Goal: Register for event/course

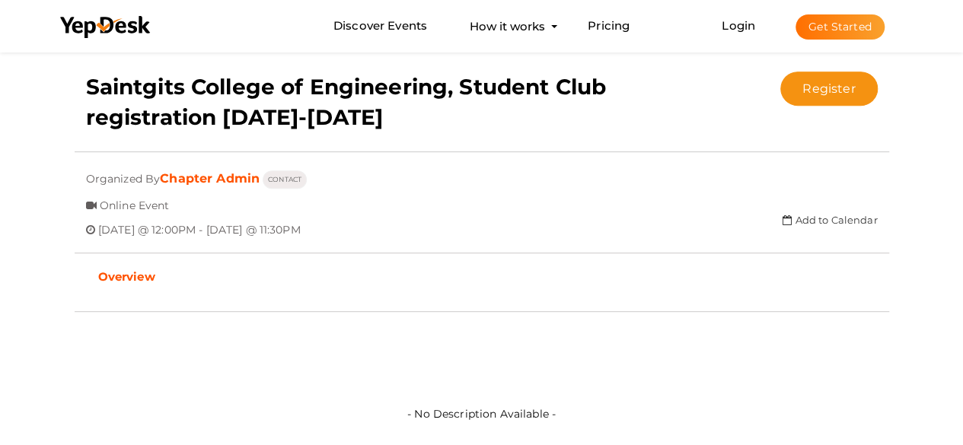
scroll to position [239, 0]
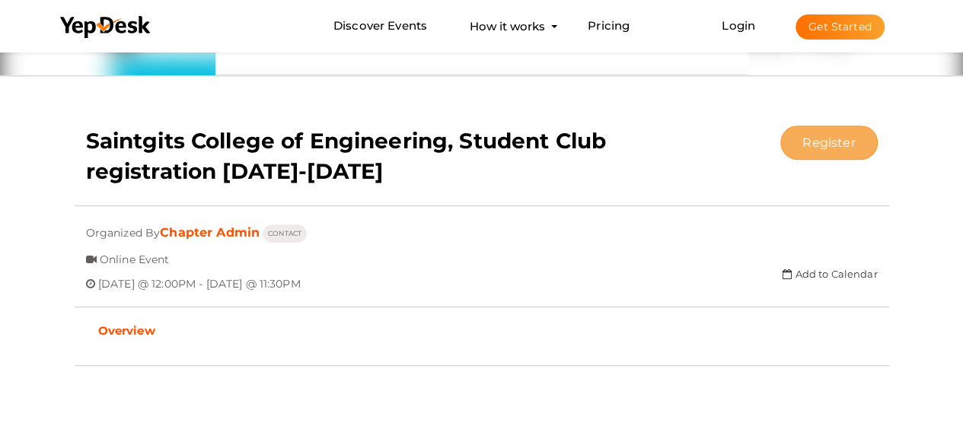
click at [834, 153] on button "Register" at bounding box center [828, 143] width 97 height 34
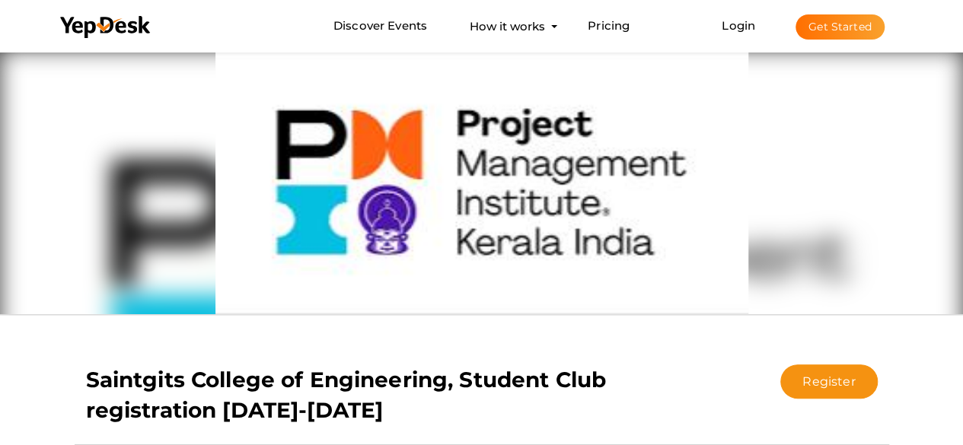
click at [519, 134] on img at bounding box center [481, 182] width 533 height 266
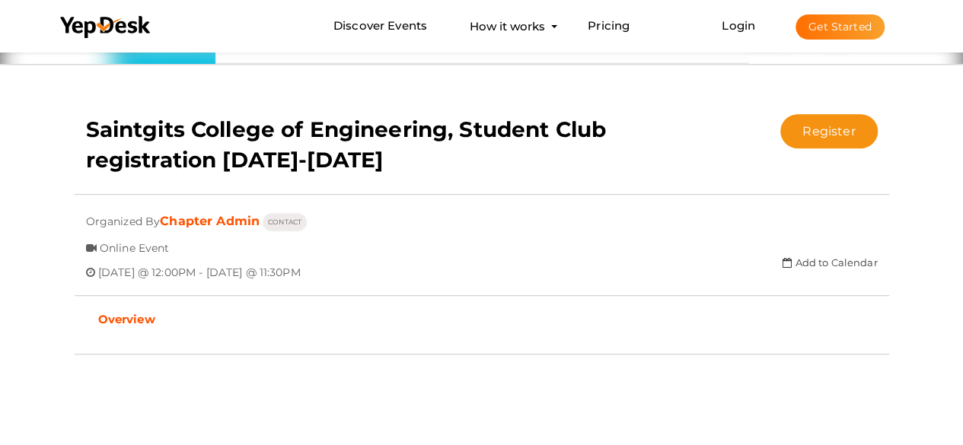
scroll to position [304, 0]
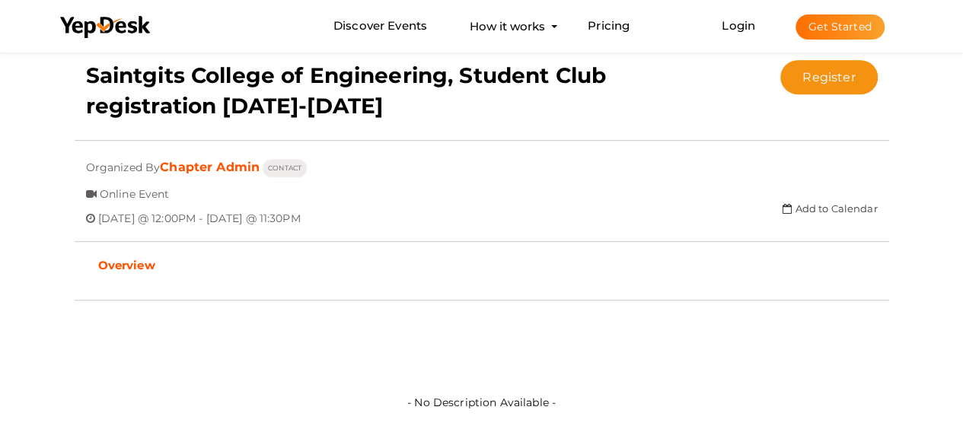
click at [123, 268] on b "Overview" at bounding box center [126, 265] width 57 height 14
click at [130, 263] on b "Overview" at bounding box center [126, 265] width 57 height 14
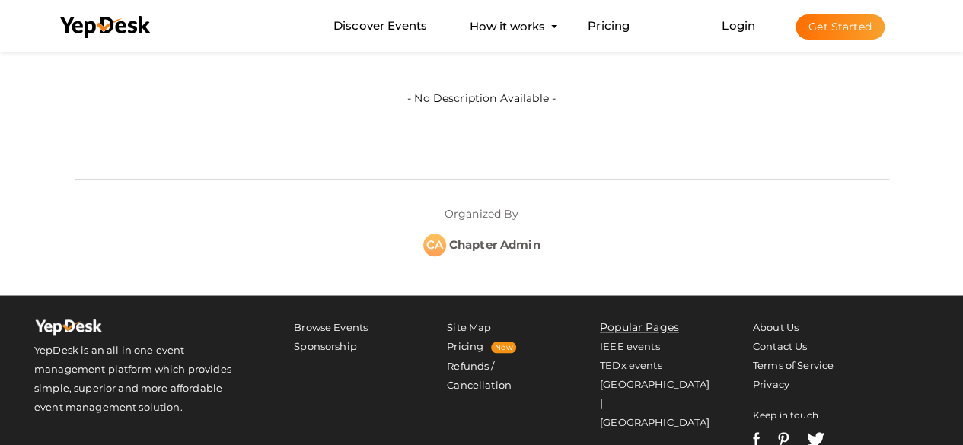
scroll to position [685, 0]
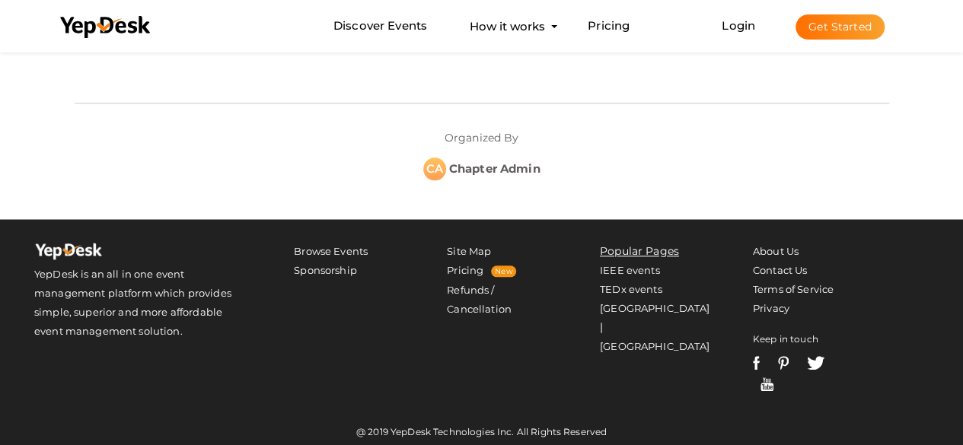
click at [426, 174] on div "CA" at bounding box center [434, 169] width 23 height 23
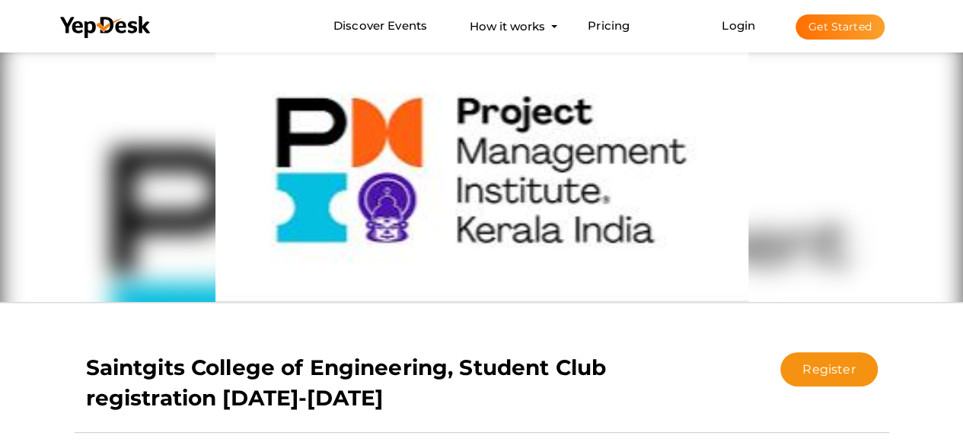
scroll to position [228, 0]
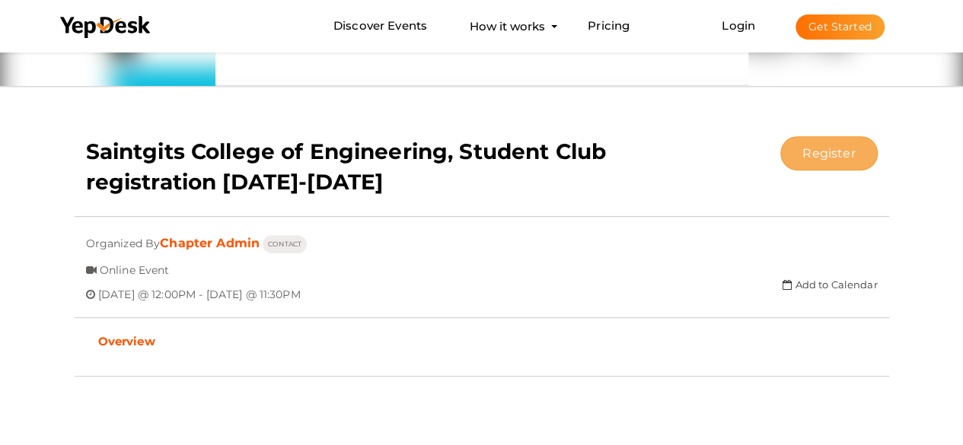
click at [843, 158] on button "Register" at bounding box center [828, 153] width 97 height 34
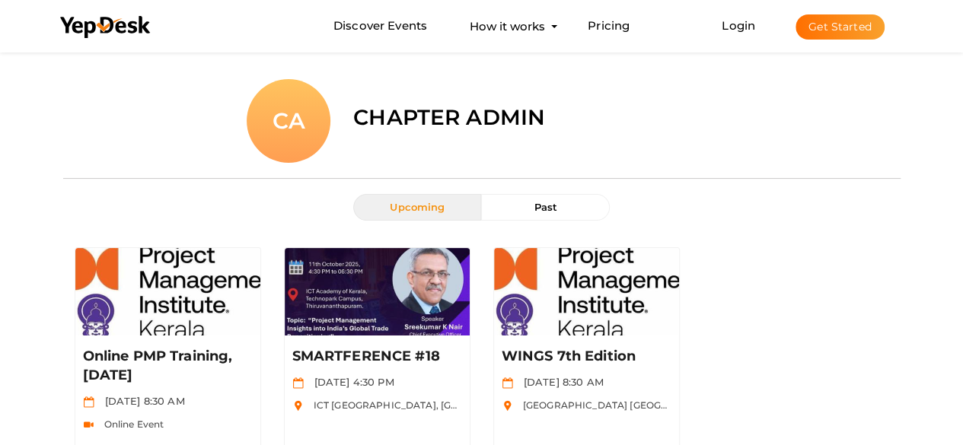
click at [845, 21] on button "Get Started" at bounding box center [839, 26] width 89 height 25
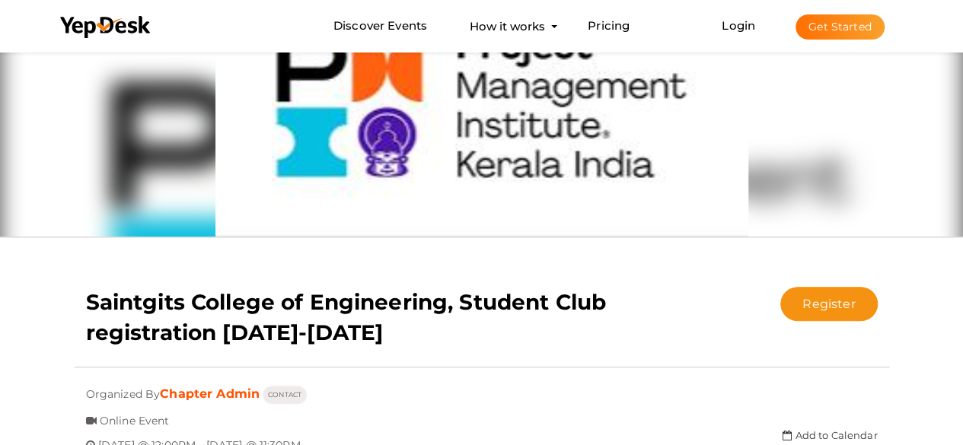
scroll to position [152, 0]
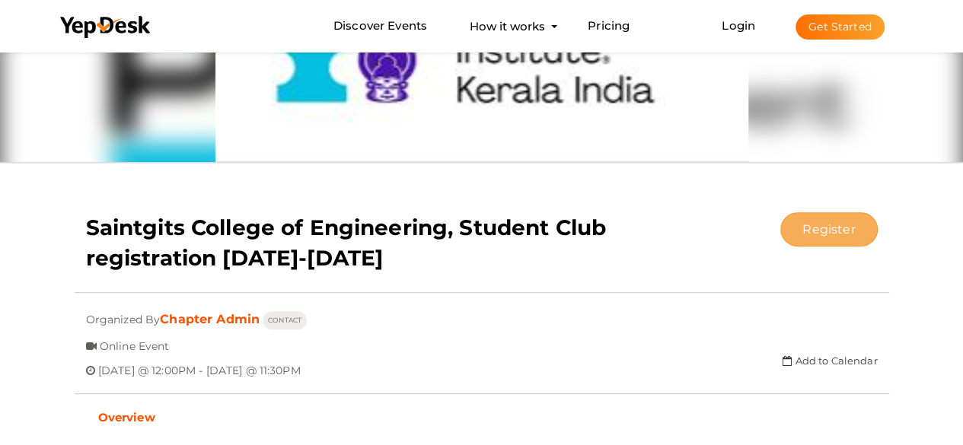
click at [839, 228] on button "Register" at bounding box center [828, 229] width 97 height 34
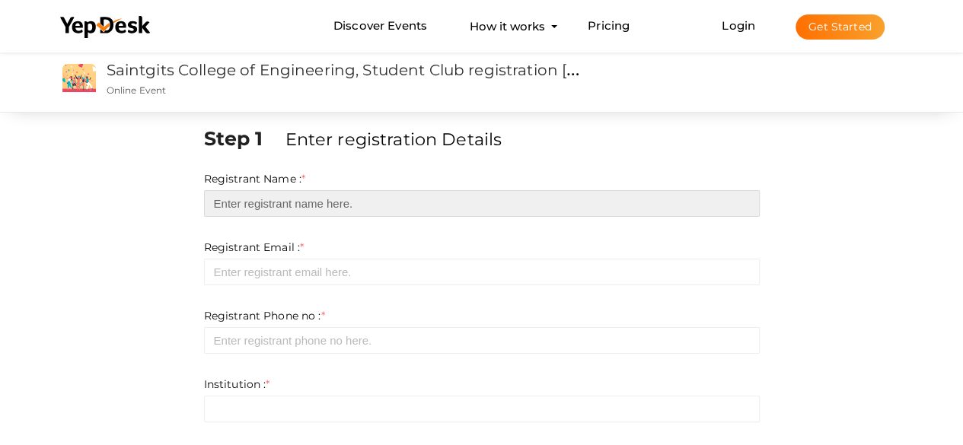
click at [556, 208] on input "text" at bounding box center [482, 203] width 556 height 27
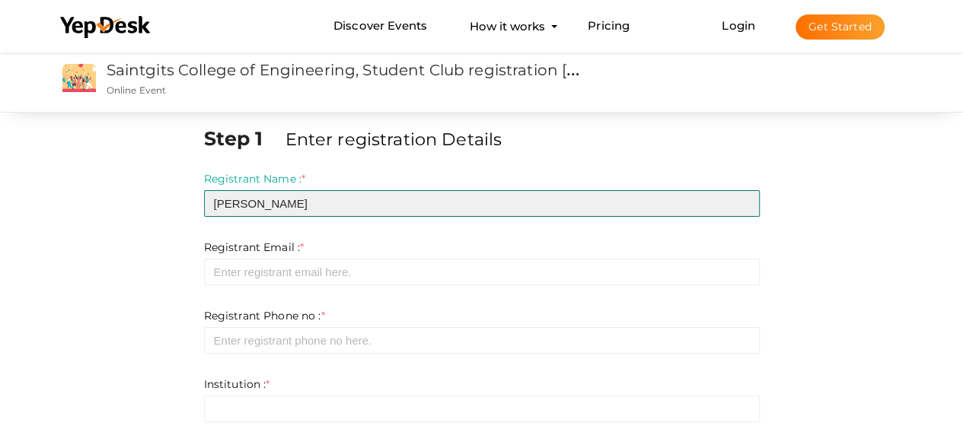
scroll to position [152, 0]
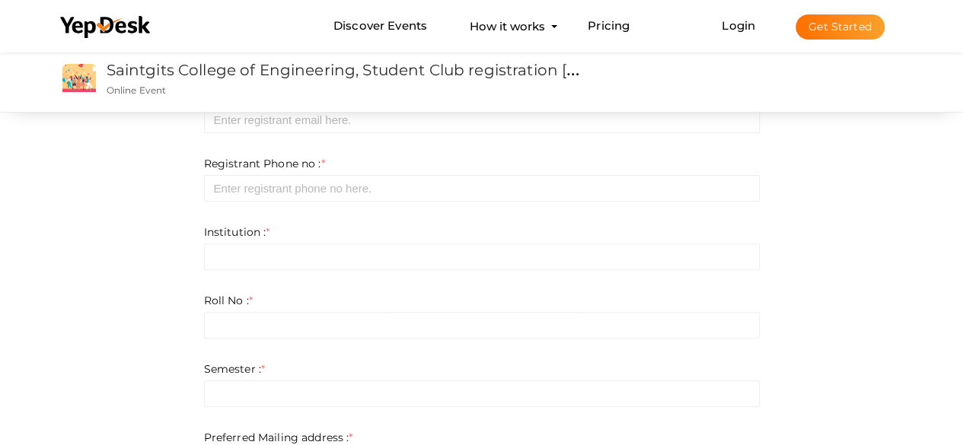
type input "JESNA JOHNSON"
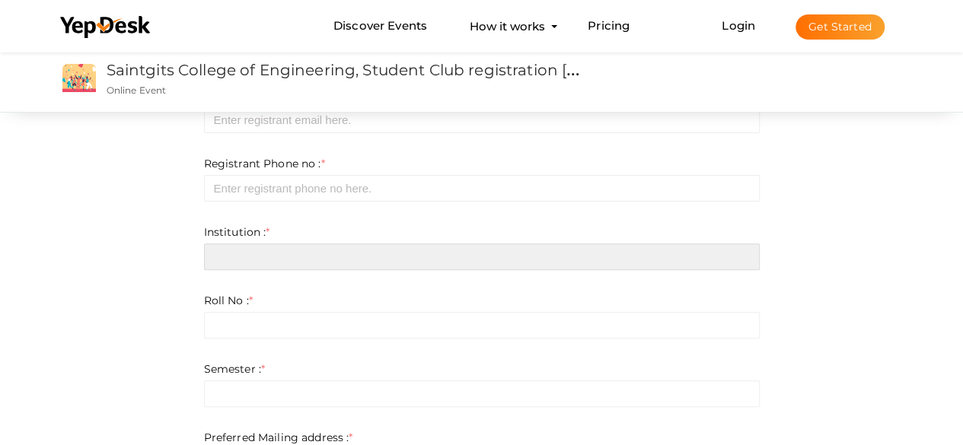
click at [517, 246] on input "text" at bounding box center [482, 257] width 556 height 27
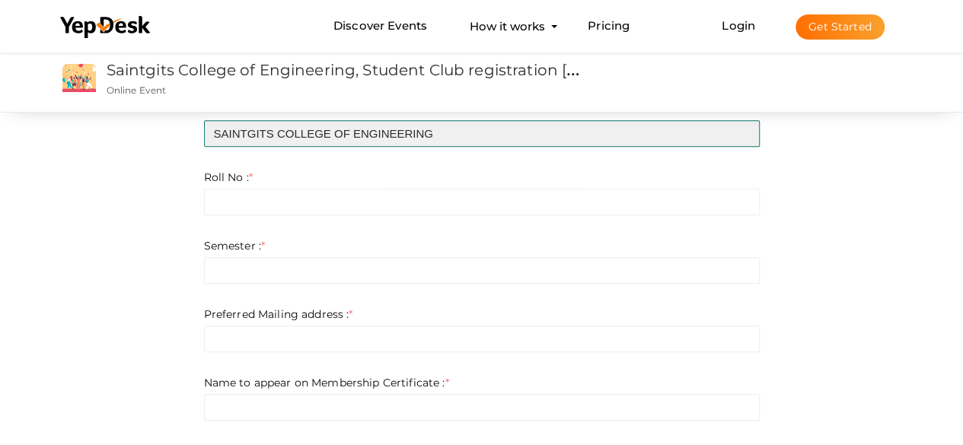
scroll to position [228, 0]
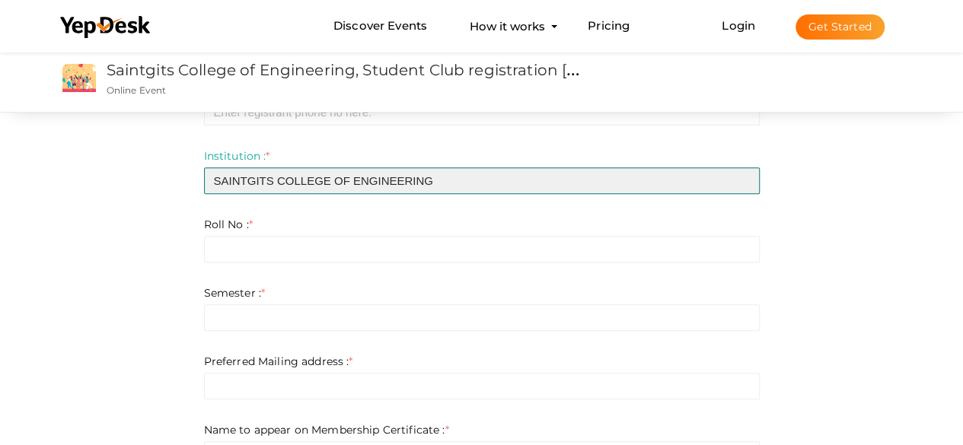
type input "SAINTGITS COLLEGE OF ENGINEERING"
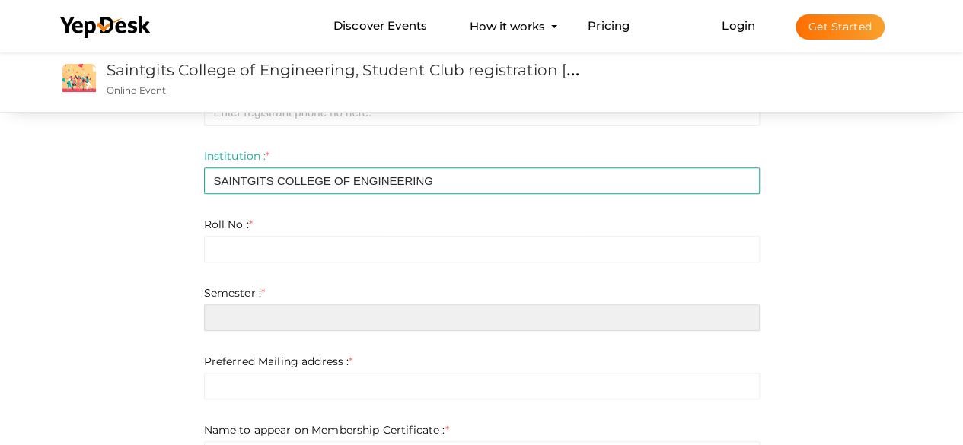
click at [507, 325] on input "text" at bounding box center [482, 317] width 556 height 27
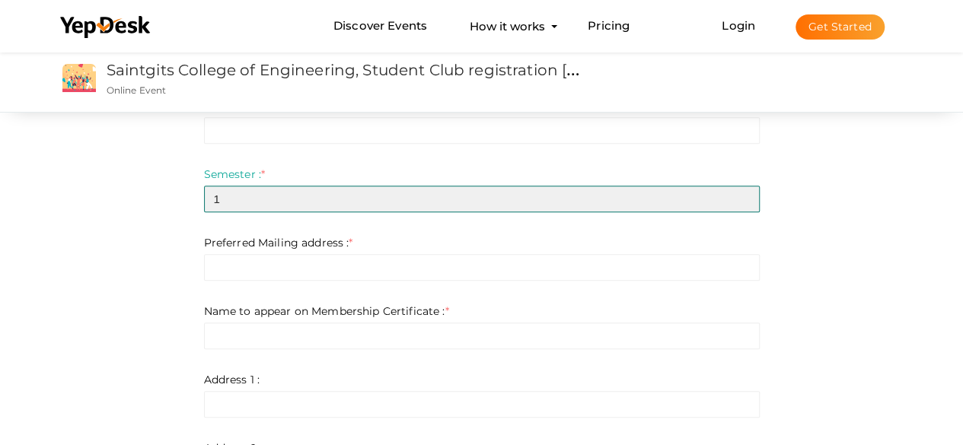
scroll to position [381, 0]
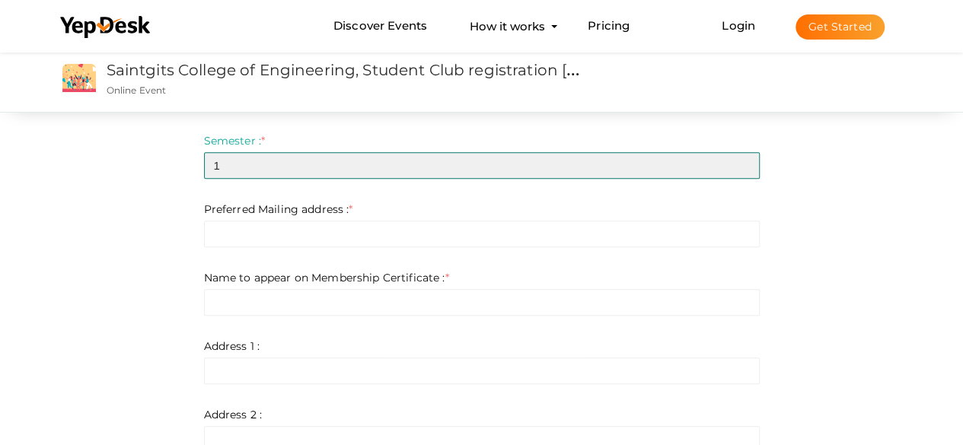
type input "1"
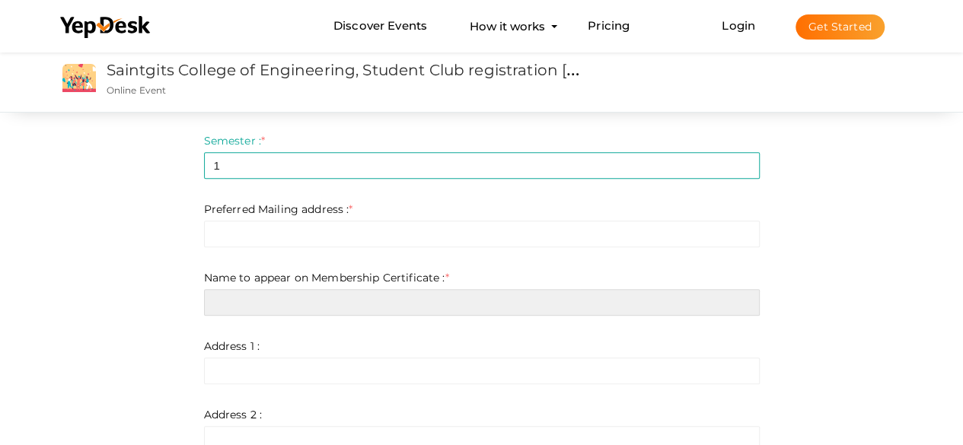
click at [616, 303] on input "text" at bounding box center [482, 302] width 556 height 27
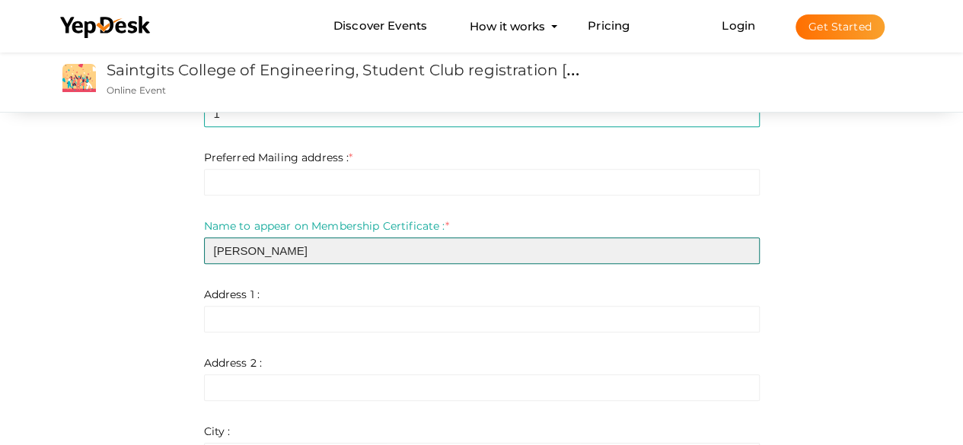
scroll to position [457, 0]
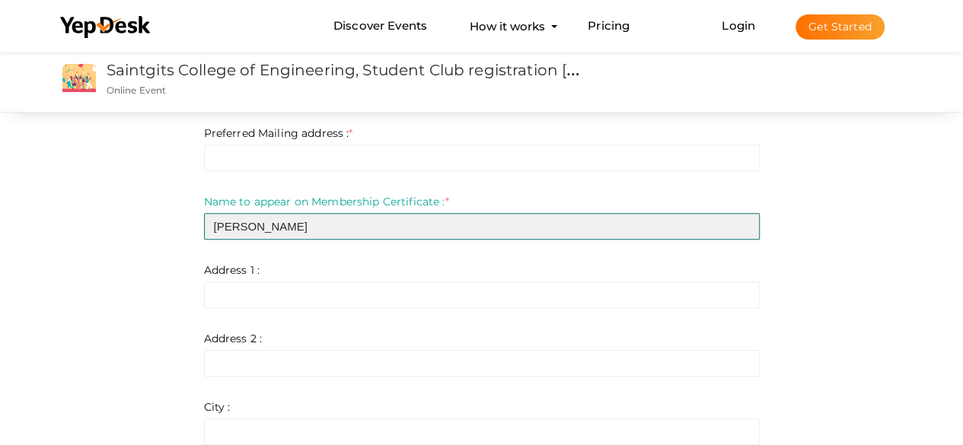
type input "JESNA JOHNSON"
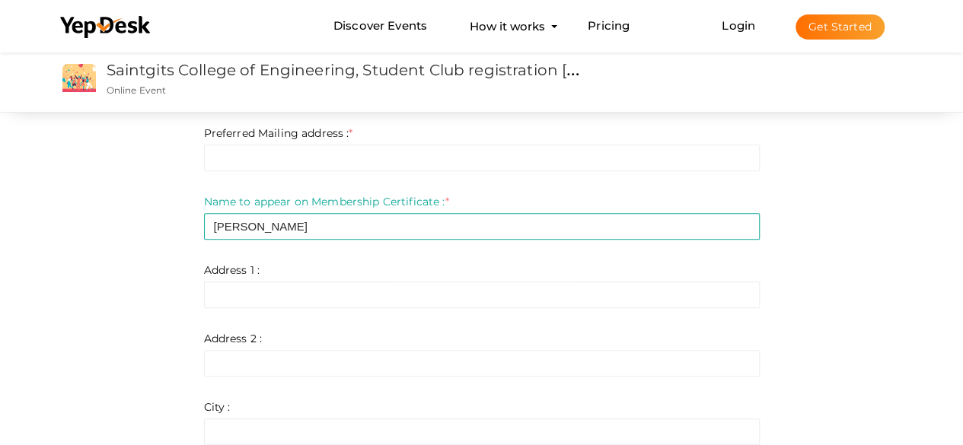
click at [949, 248] on div "Step 1 Enter registration Details Registrant Name : * JESNA JOHNSON Required. I…" at bounding box center [481, 244] width 963 height 1305
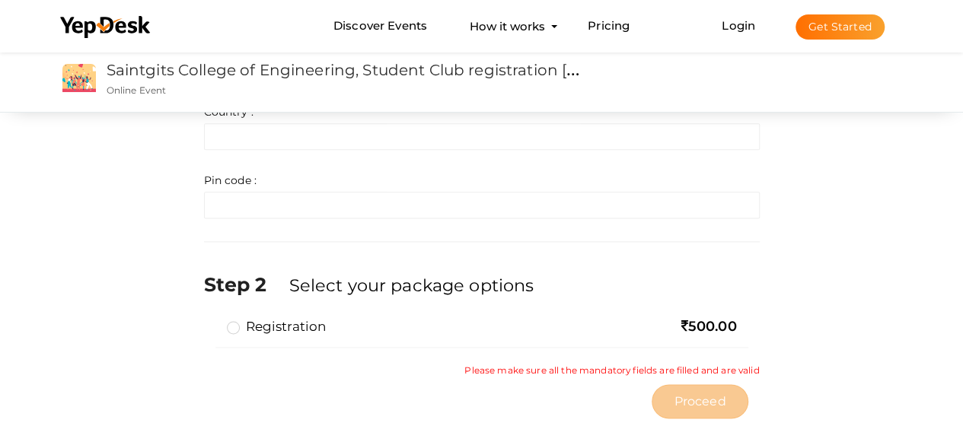
scroll to position [913, 0]
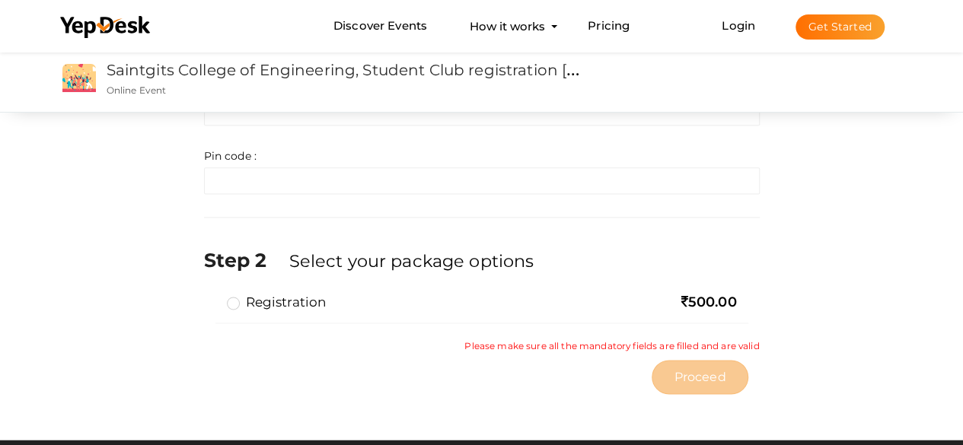
click at [236, 301] on label "Registration" at bounding box center [277, 302] width 100 height 18
click at [212, 296] on input "Registration" at bounding box center [212, 296] width 0 height 0
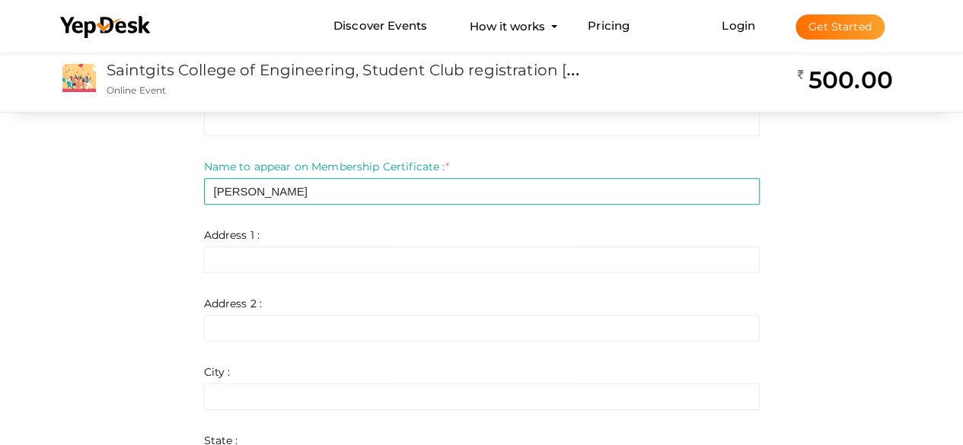
scroll to position [533, 0]
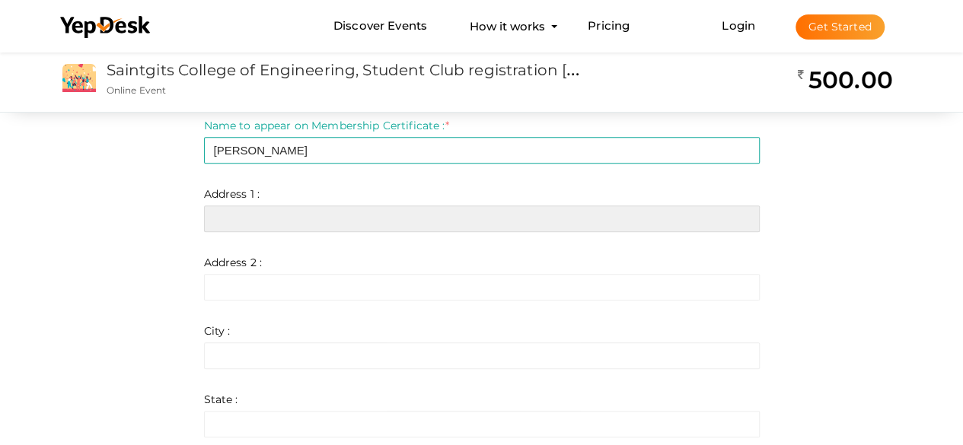
click at [434, 221] on input "text" at bounding box center [482, 218] width 556 height 27
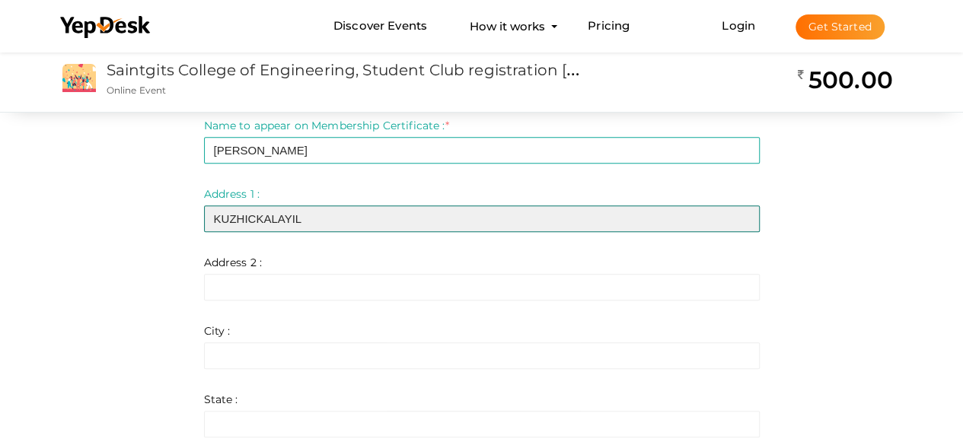
type input "KUZHICKALAYIL"
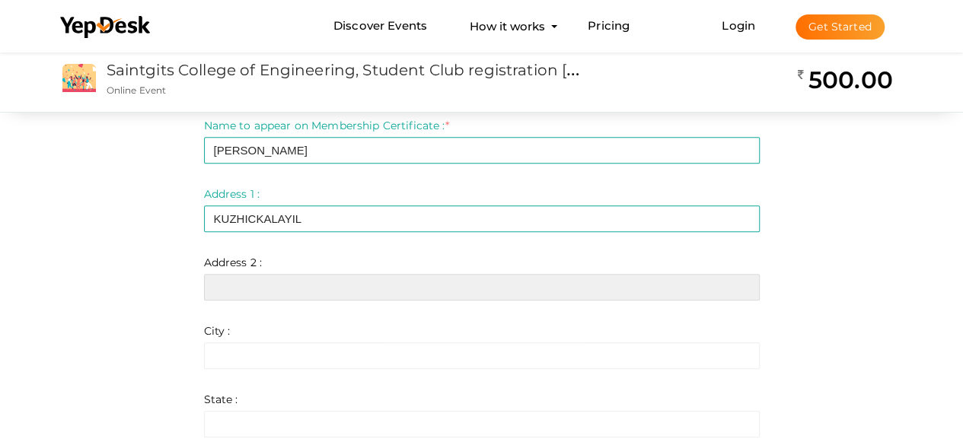
click at [322, 295] on input "text" at bounding box center [482, 287] width 556 height 27
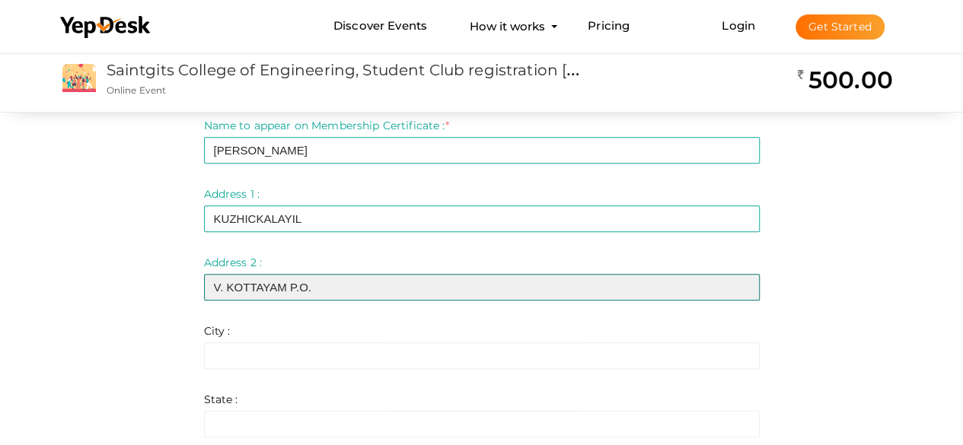
type input "V. KOTTAYAM P.O."
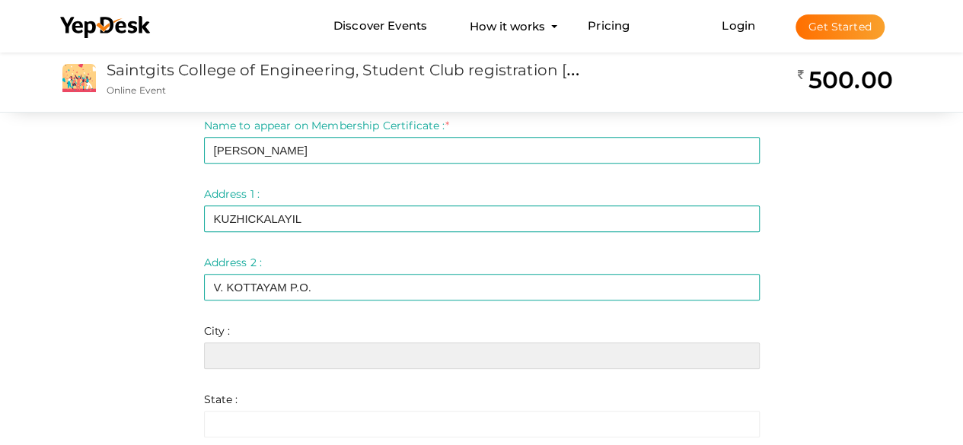
click at [302, 357] on input "text" at bounding box center [482, 355] width 556 height 27
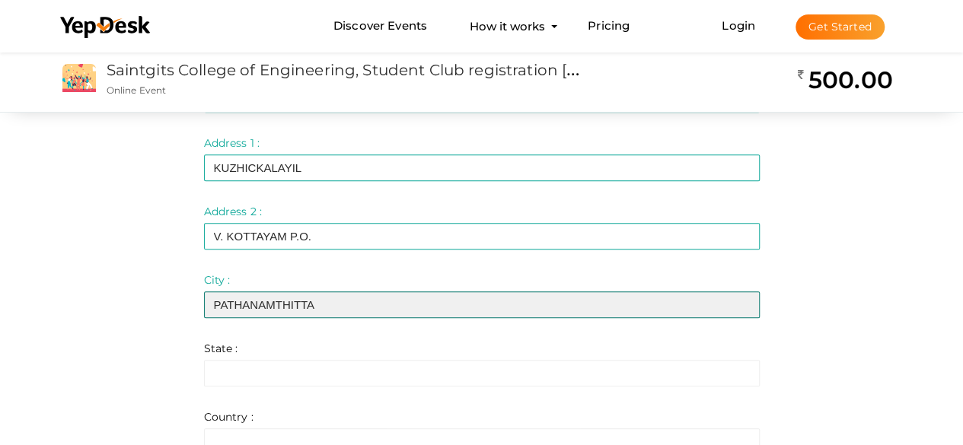
scroll to position [609, 0]
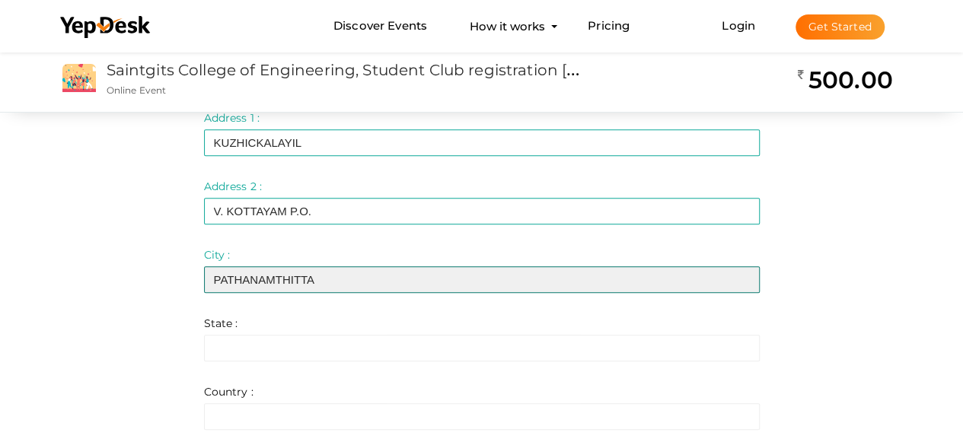
type input "PATHANAMTHITTA"
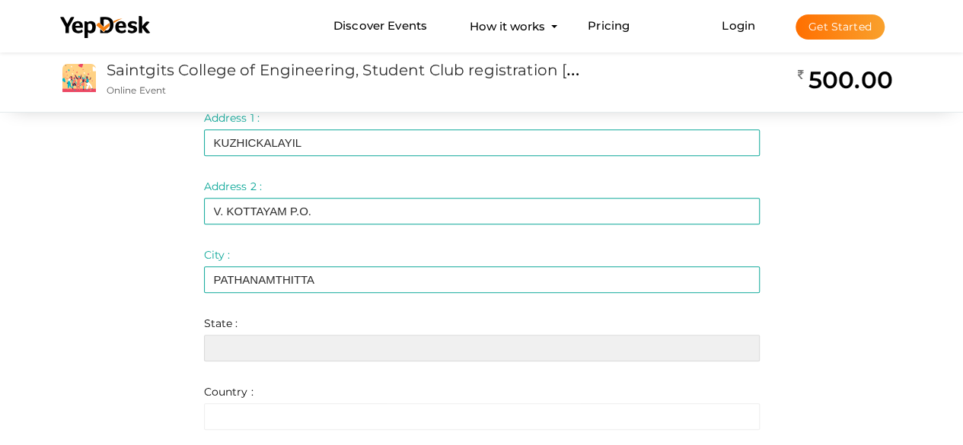
click at [347, 351] on input "text" at bounding box center [482, 348] width 556 height 27
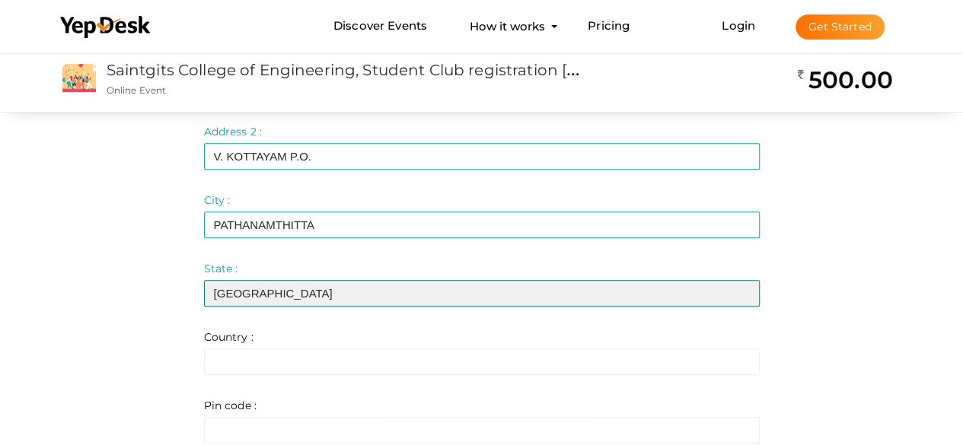
scroll to position [685, 0]
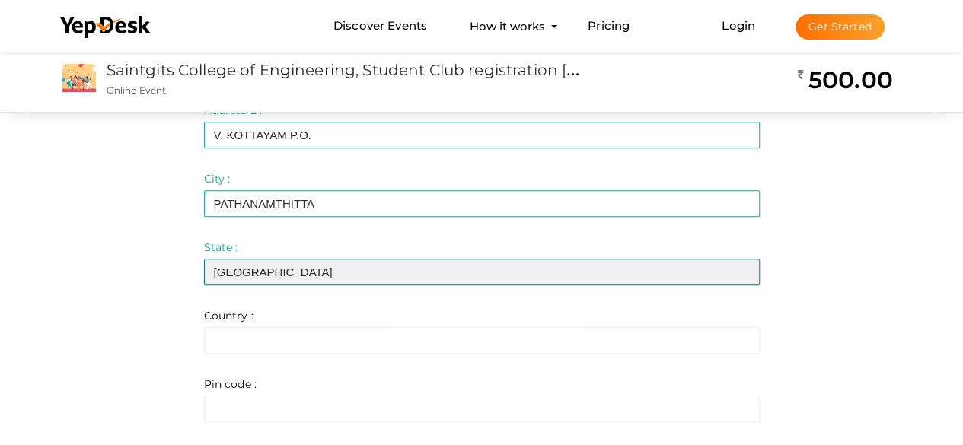
type input "KERALA"
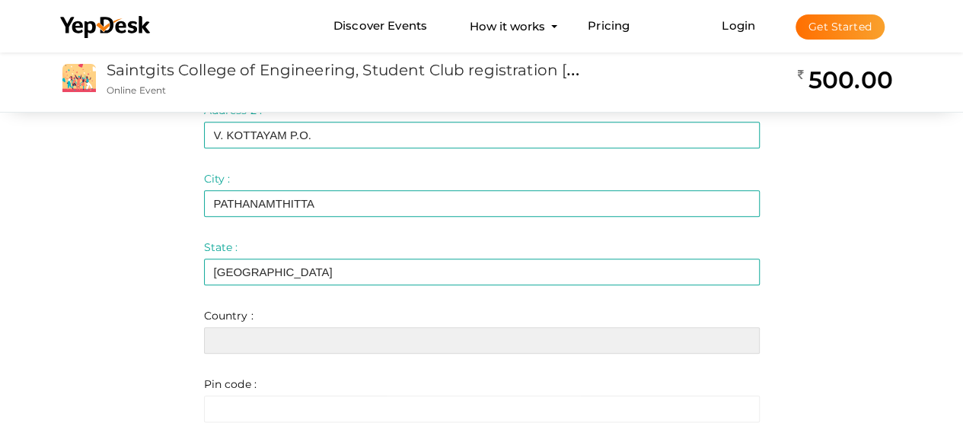
click at [347, 351] on input "text" at bounding box center [482, 340] width 556 height 27
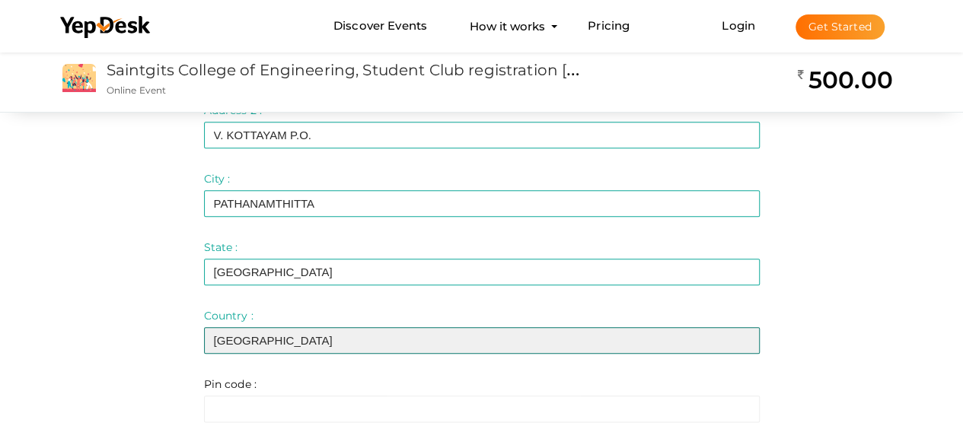
scroll to position [761, 0]
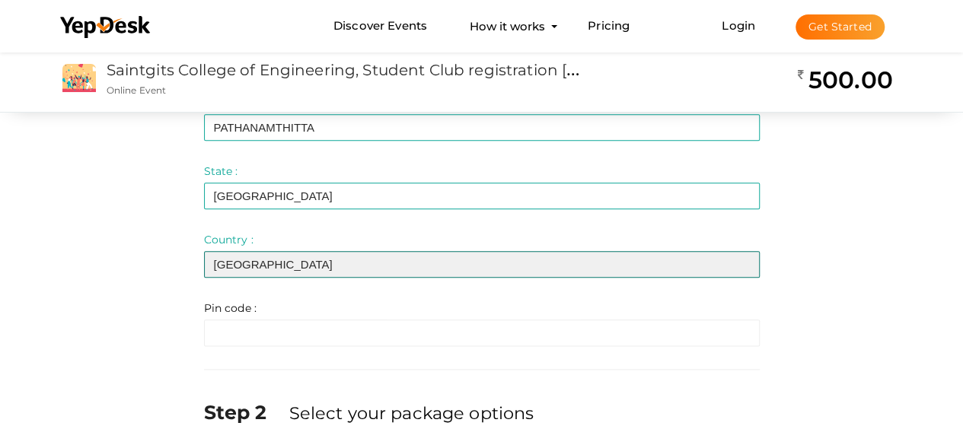
type input "INDIA"
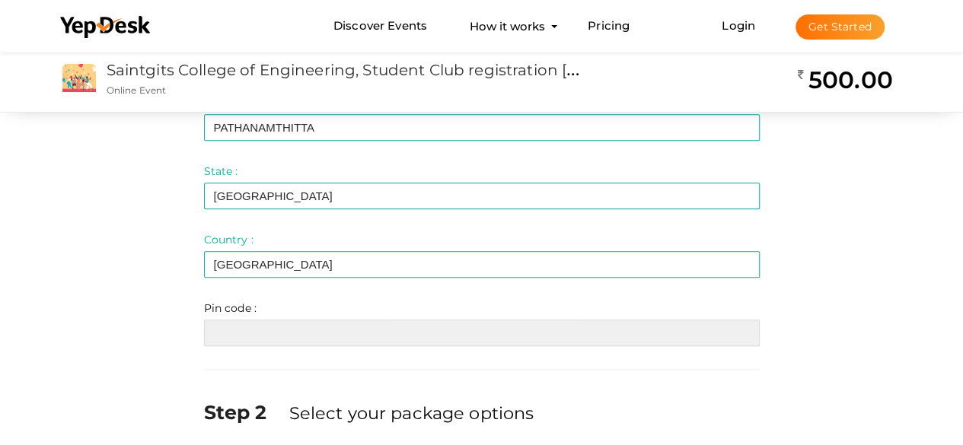
click at [352, 330] on input "text" at bounding box center [482, 333] width 556 height 27
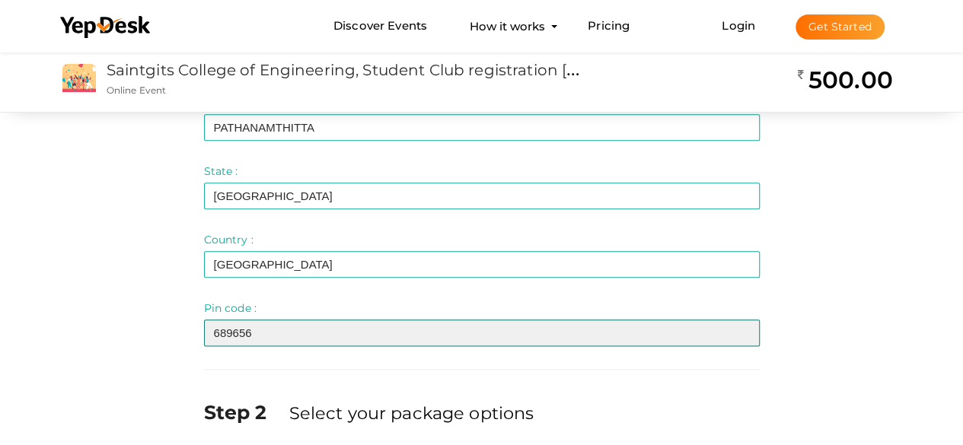
type input "689656"
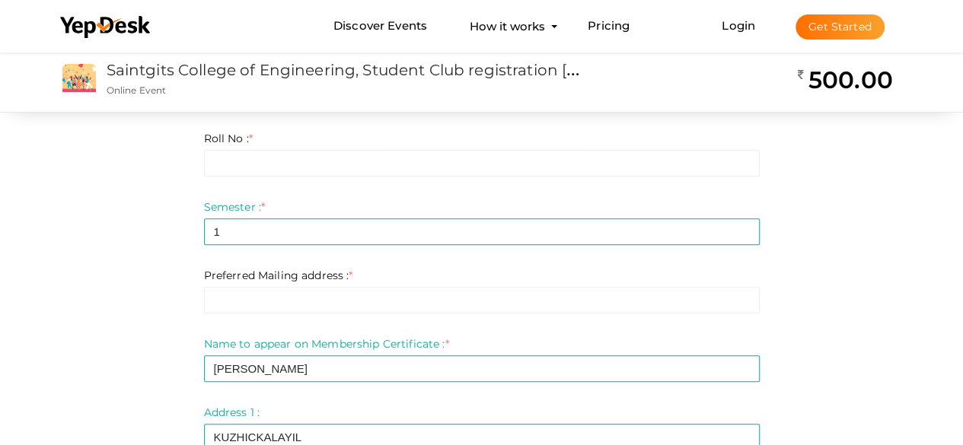
scroll to position [228, 0]
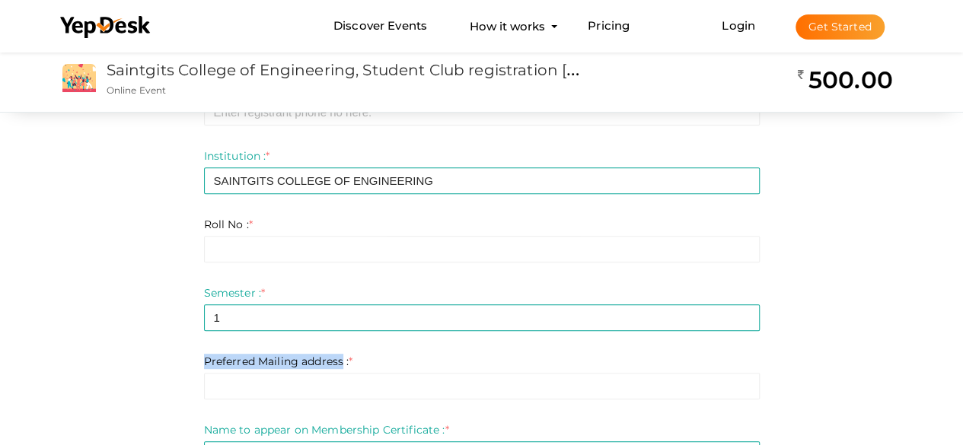
drag, startPoint x: 203, startPoint y: 358, endPoint x: 343, endPoint y: 365, distance: 140.2
click at [343, 365] on label "Preferred Mailing address : *" at bounding box center [278, 361] width 149 height 15
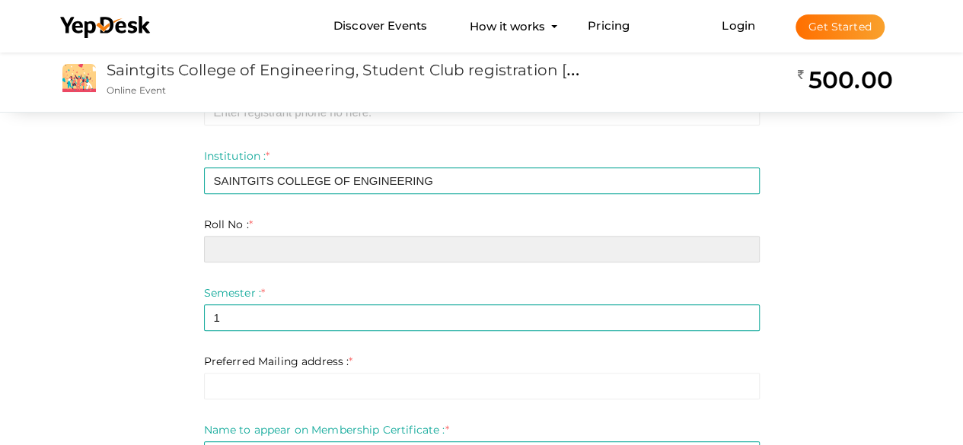
click at [472, 254] on input "text" at bounding box center [482, 249] width 556 height 27
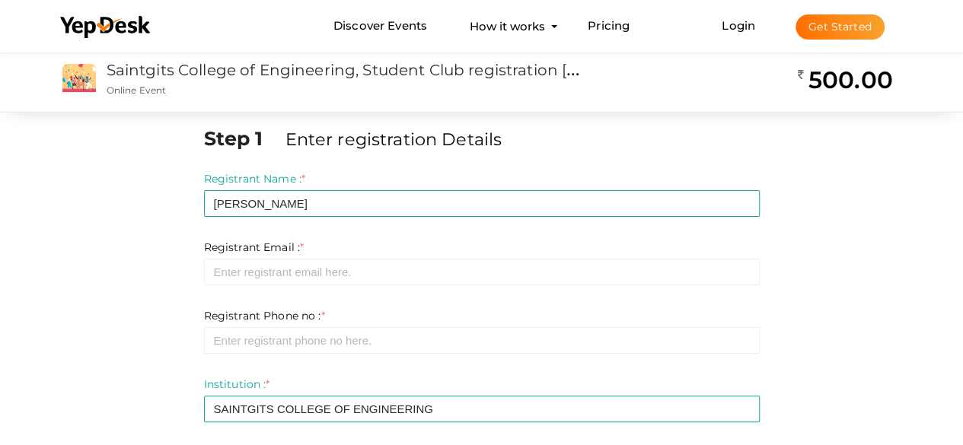
scroll to position [76, 0]
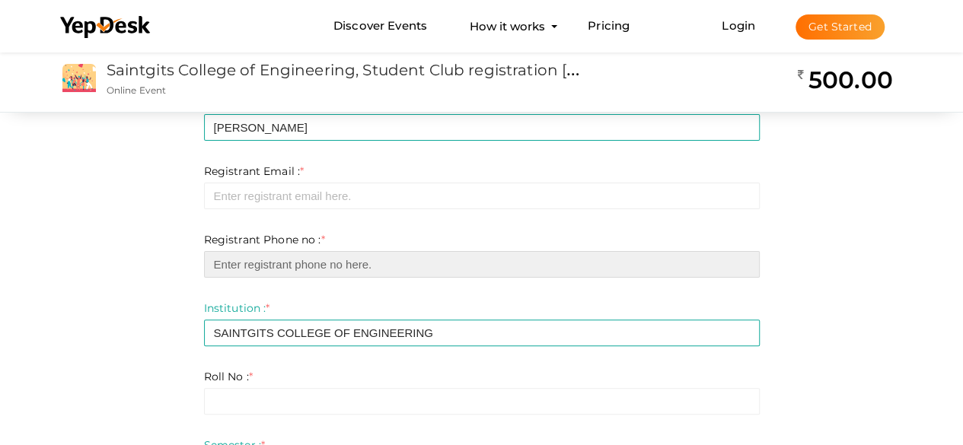
click at [657, 267] on input "number" at bounding box center [482, 264] width 556 height 27
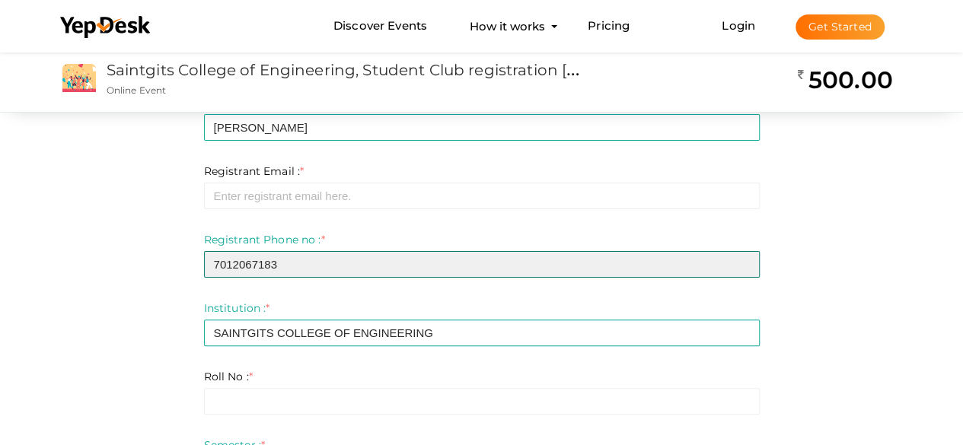
type input "7012067183"
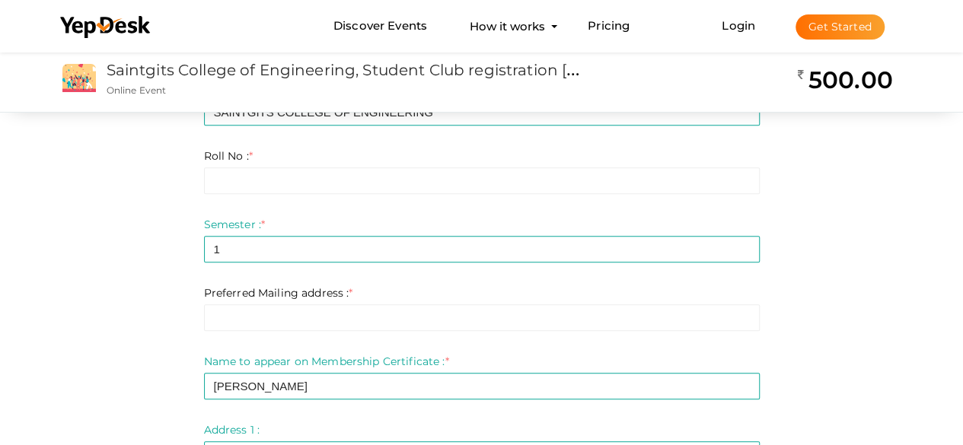
scroll to position [381, 0]
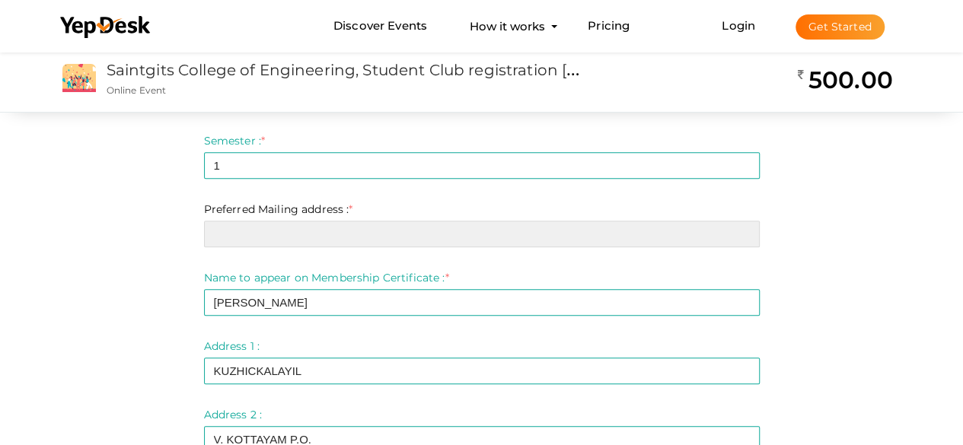
click at [481, 232] on input "text" at bounding box center [482, 234] width 556 height 27
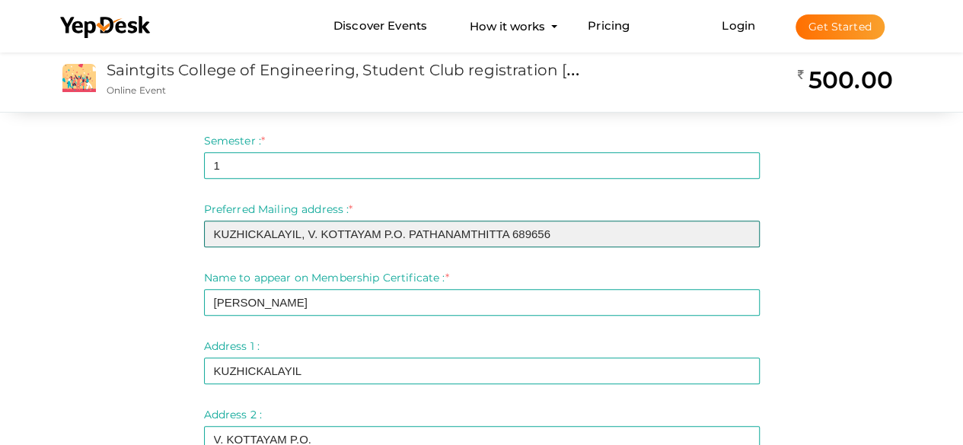
type input "KUZHICKALAYIL, V. KOTTAYAM P.O. PATHANAMTHITTA 689656"
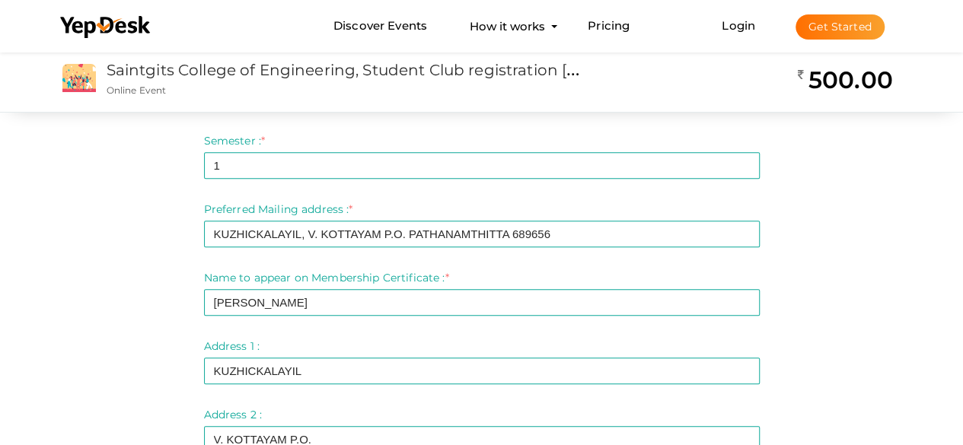
click at [528, 266] on form "Registrant Name : * JESNA JOHNSON Required. Invalid email Invalid phone number …" at bounding box center [482, 259] width 556 height 936
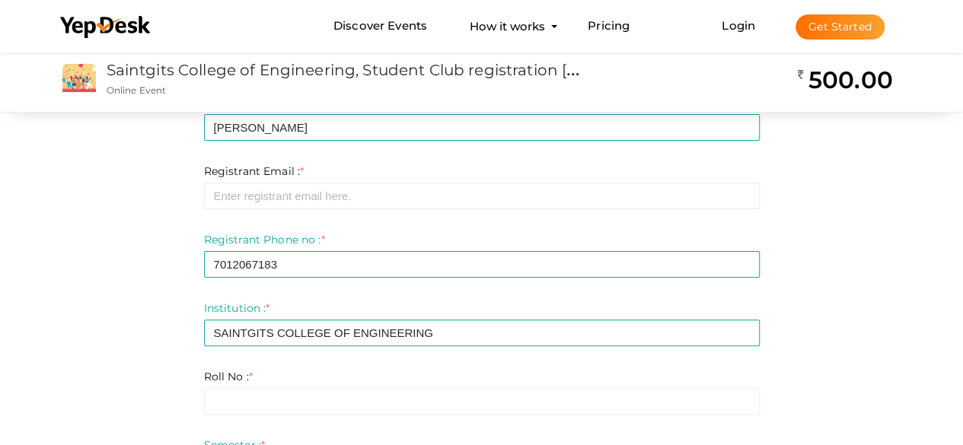
scroll to position [0, 0]
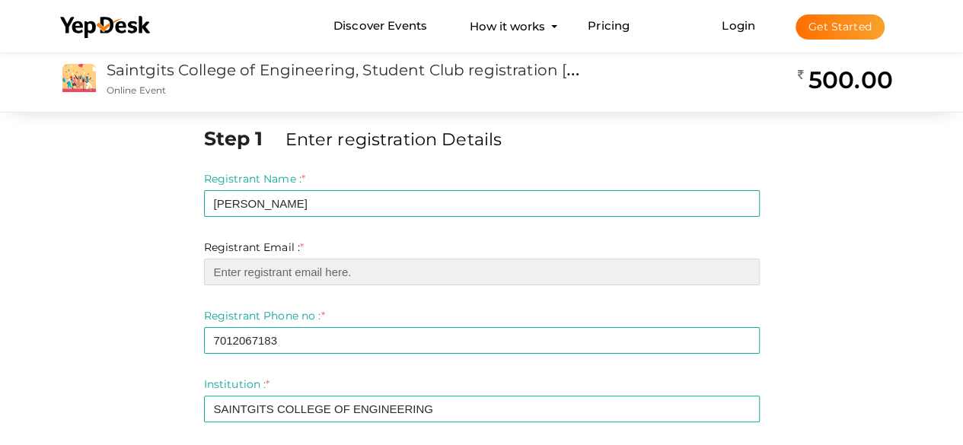
click at [317, 272] on input "email" at bounding box center [482, 272] width 556 height 27
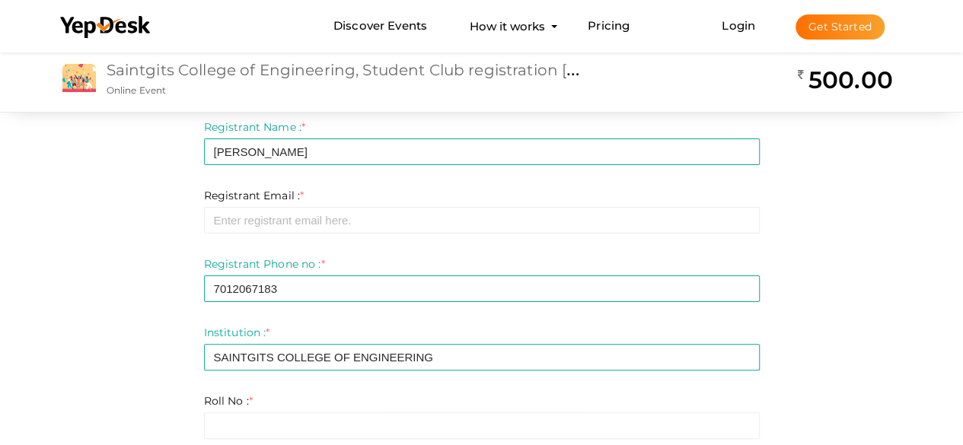
scroll to position [76, 0]
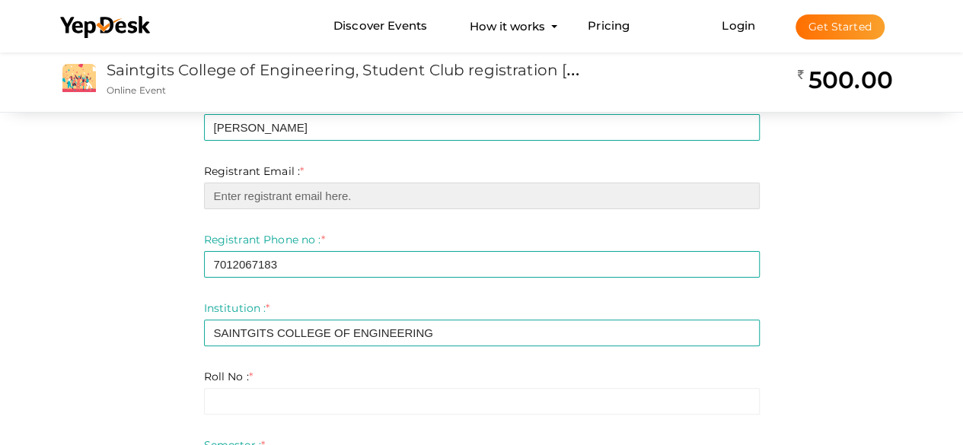
click at [508, 193] on input "email" at bounding box center [482, 196] width 556 height 27
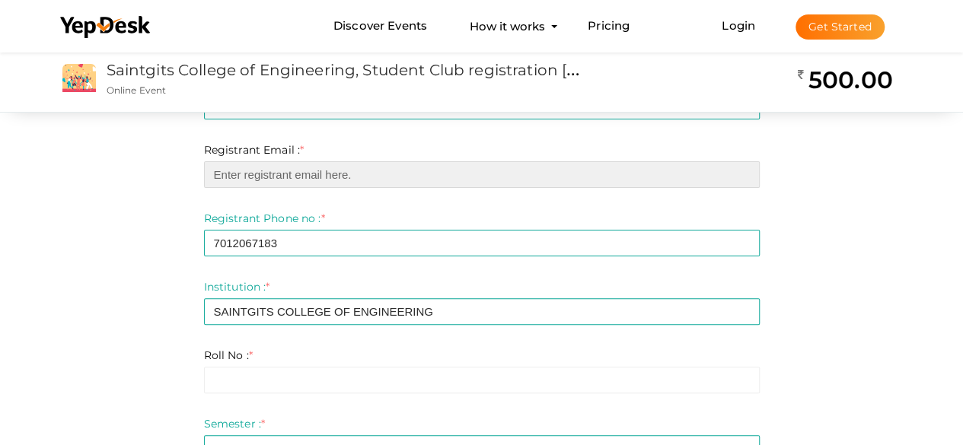
scroll to position [2, 0]
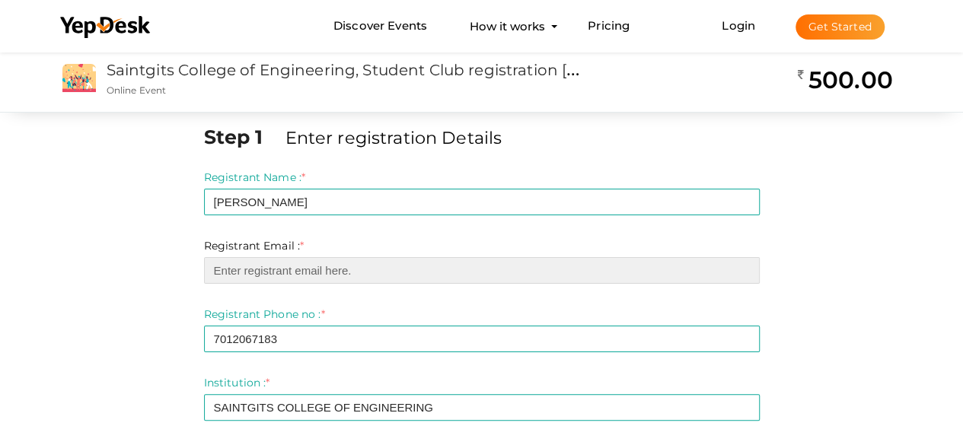
click at [699, 272] on input "email" at bounding box center [482, 270] width 556 height 27
click at [629, 276] on input "email" at bounding box center [482, 270] width 556 height 27
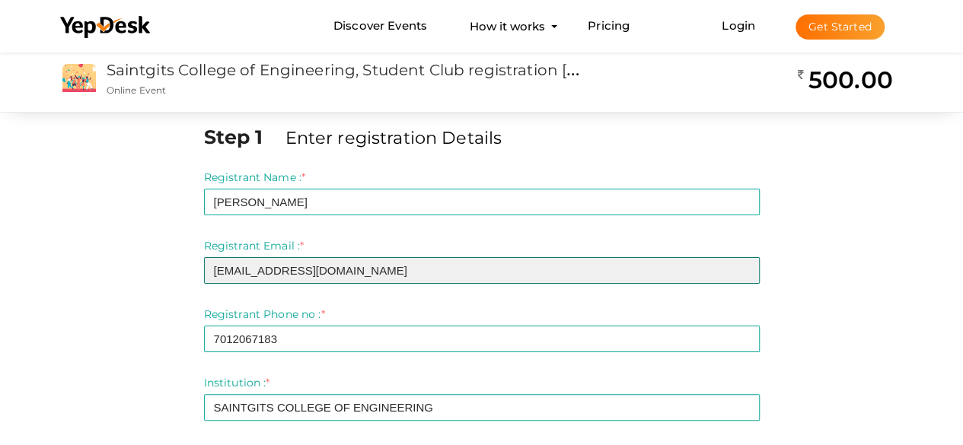
type input "[EMAIL_ADDRESS][DOMAIN_NAME]"
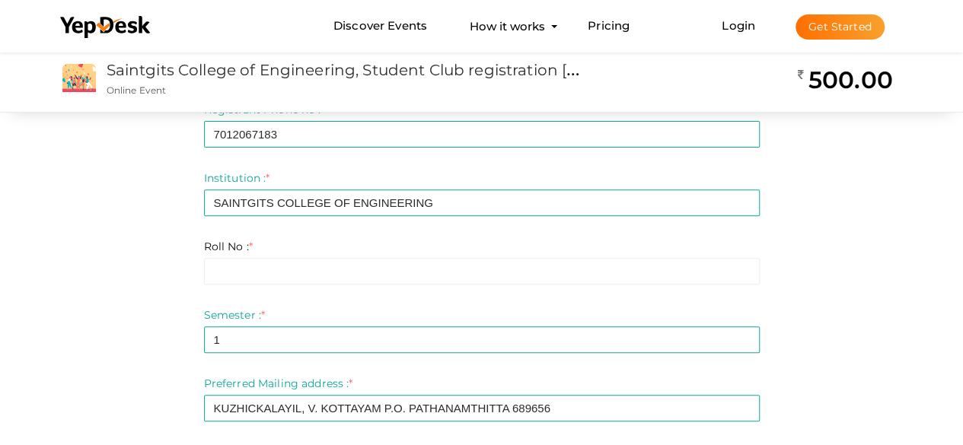
scroll to position [230, 0]
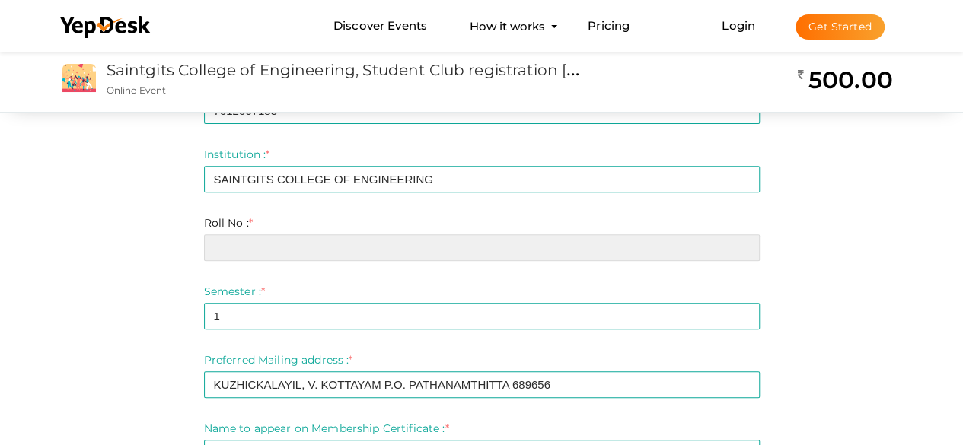
click at [706, 254] on input "text" at bounding box center [482, 247] width 556 height 27
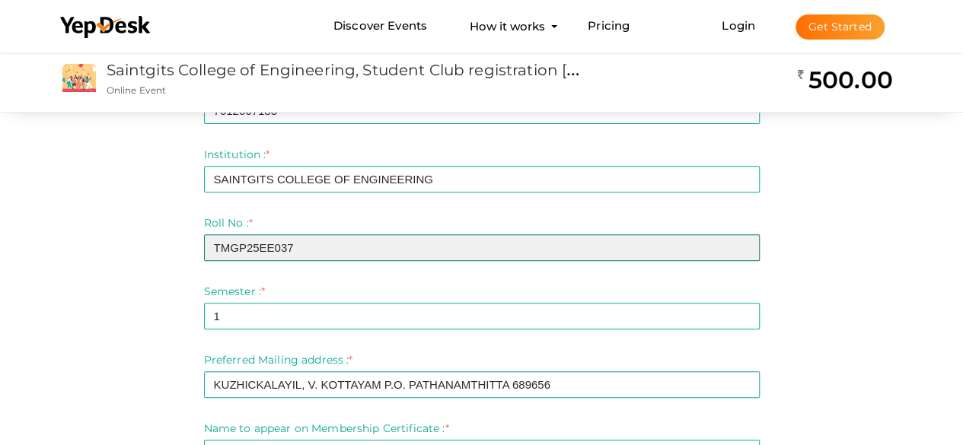
type input "TMGP25EE037"
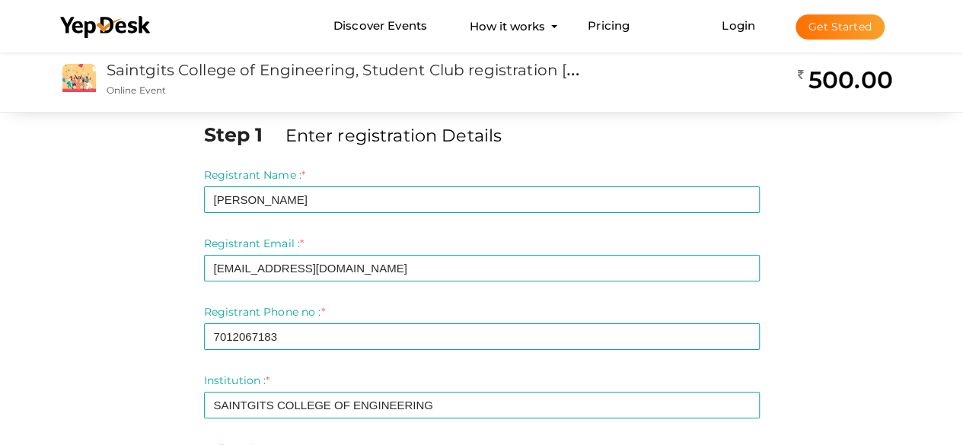
scroll to position [0, 0]
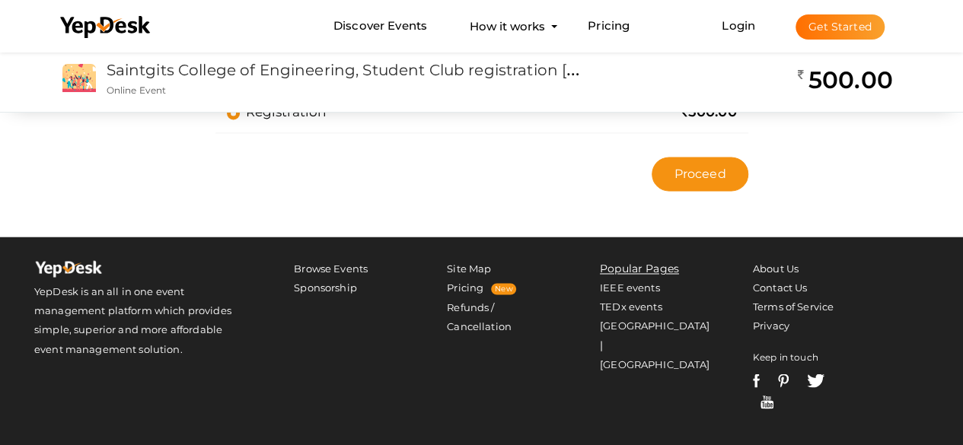
scroll to position [1130, 0]
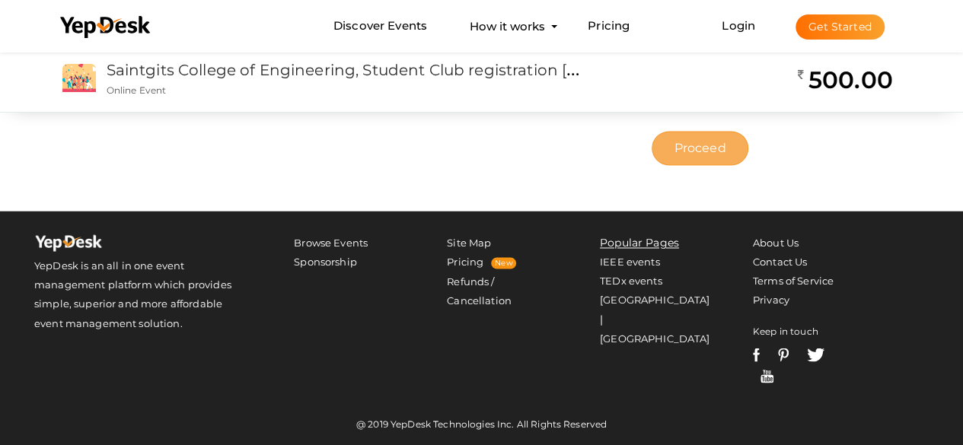
click at [721, 157] on button "Proceed" at bounding box center [700, 148] width 96 height 34
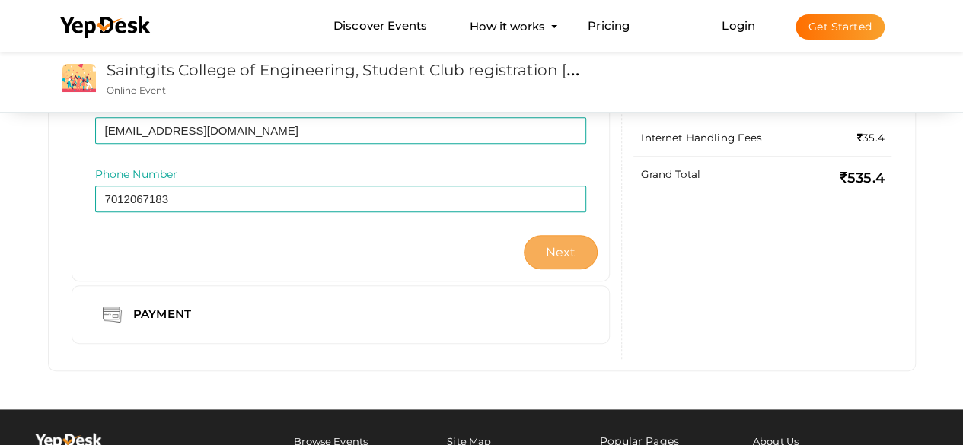
scroll to position [304, 0]
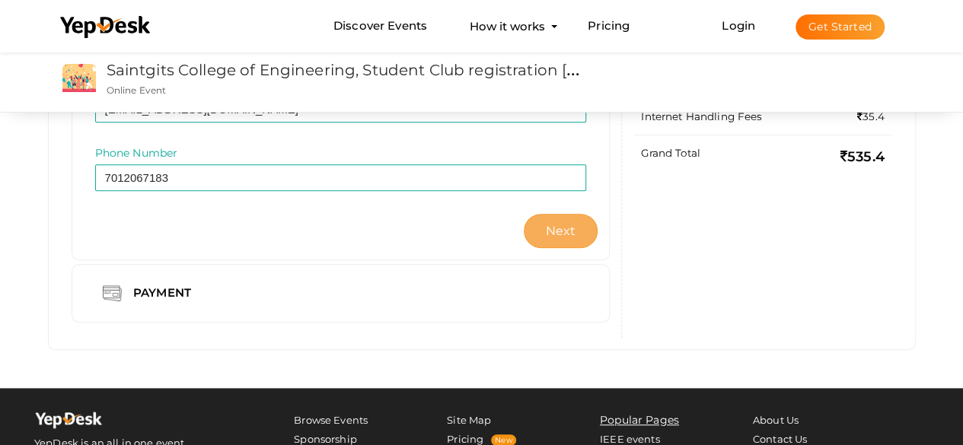
click at [551, 230] on span "Next" at bounding box center [561, 231] width 30 height 14
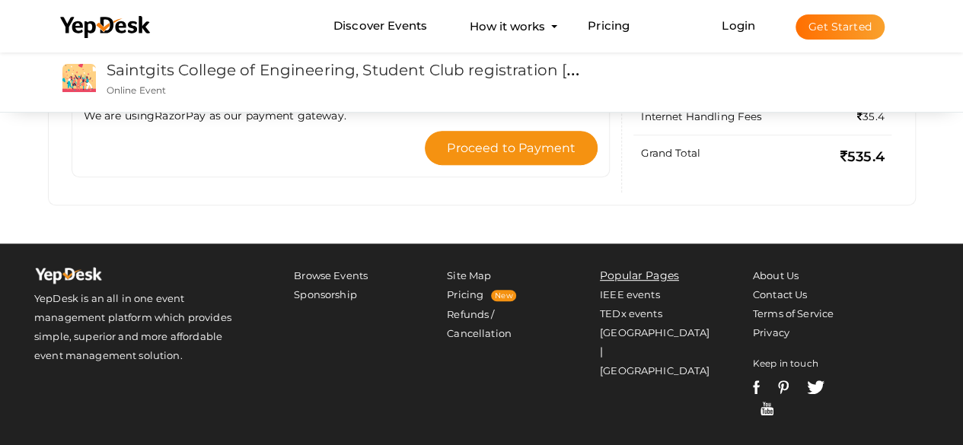
scroll to position [0, 0]
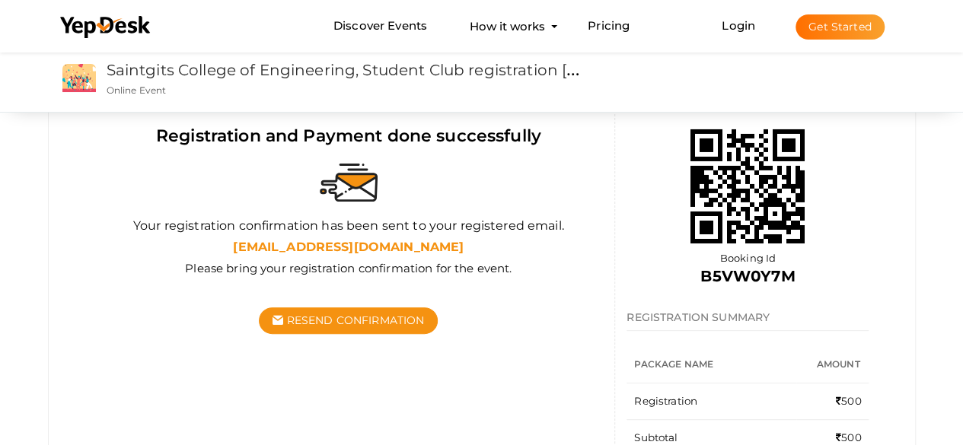
scroll to position [76, 0]
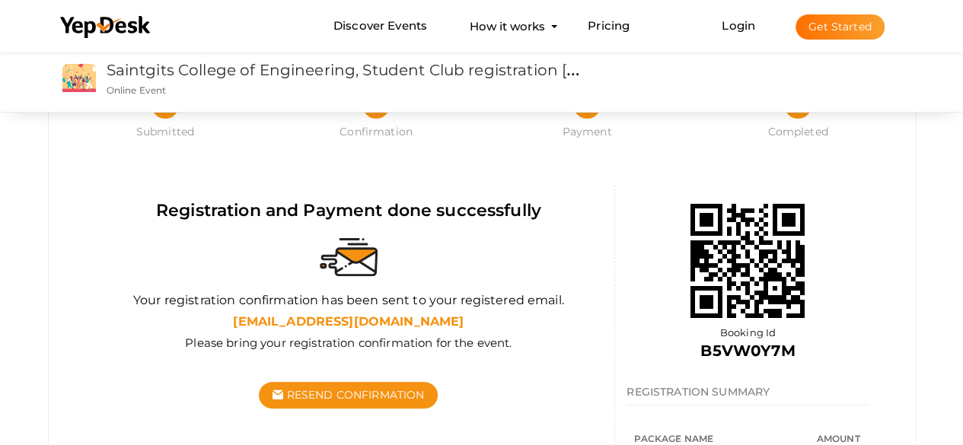
click at [94, 390] on div "Resend Confirmation" at bounding box center [348, 395] width 509 height 80
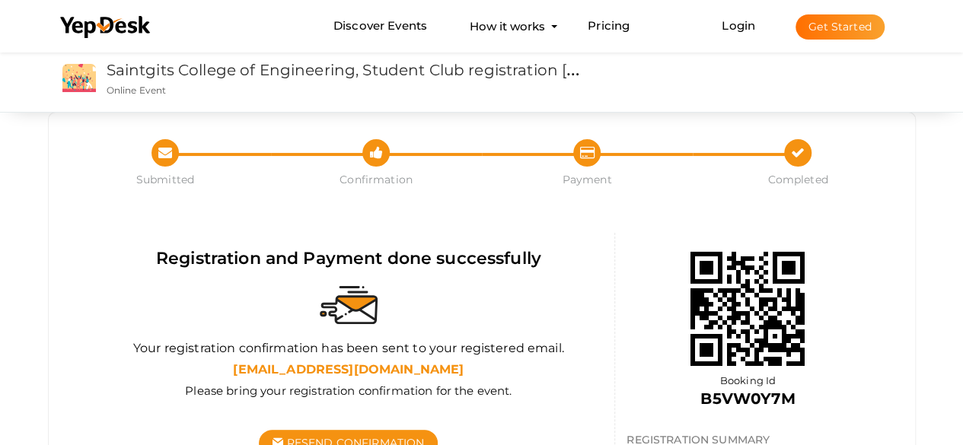
scroll to position [0, 0]
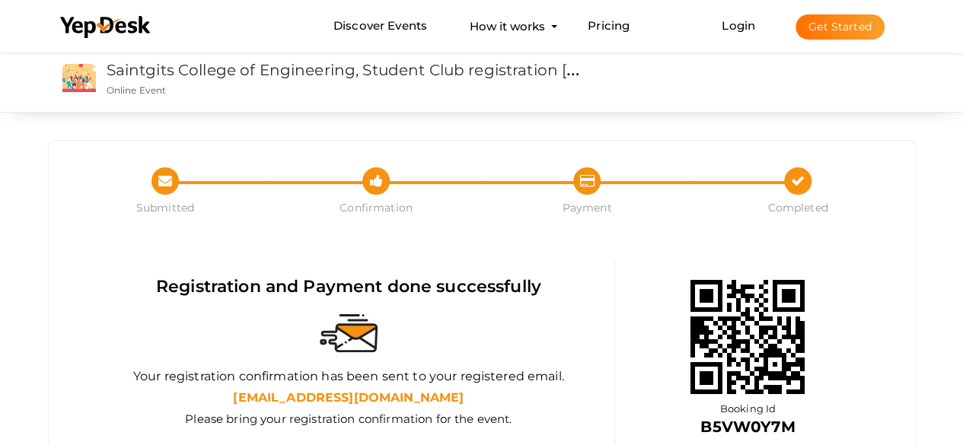
click at [868, 33] on button "Get Started" at bounding box center [839, 26] width 89 height 25
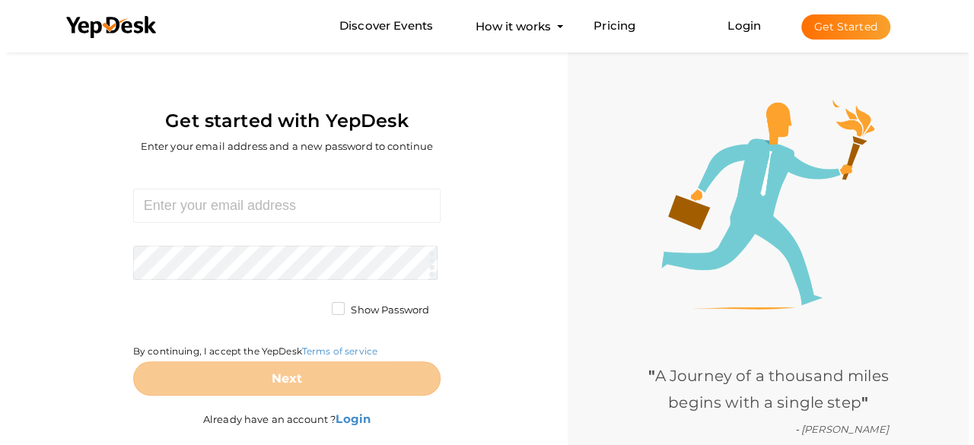
scroll to position [49, 0]
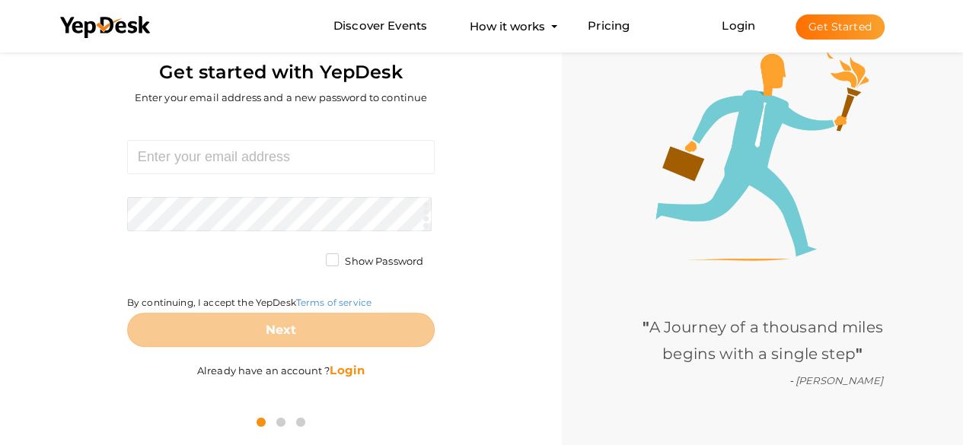
click at [353, 365] on b "Login" at bounding box center [347, 370] width 35 height 14
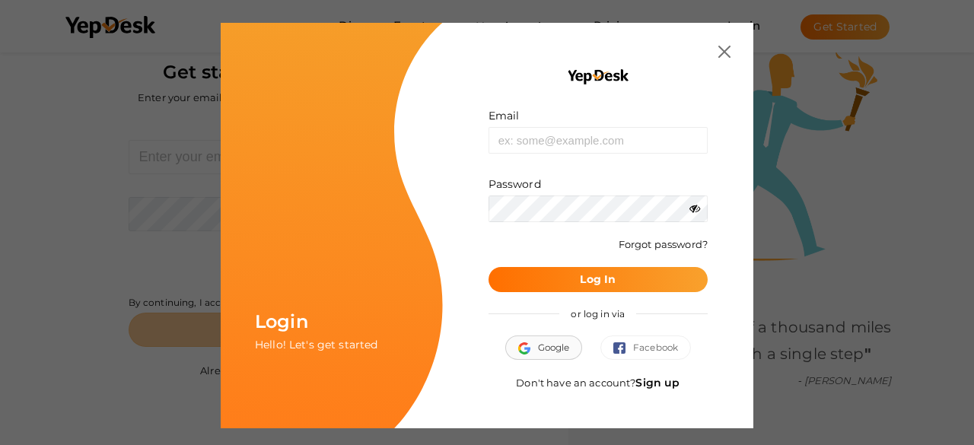
click at [542, 346] on span "Google" at bounding box center [544, 347] width 52 height 15
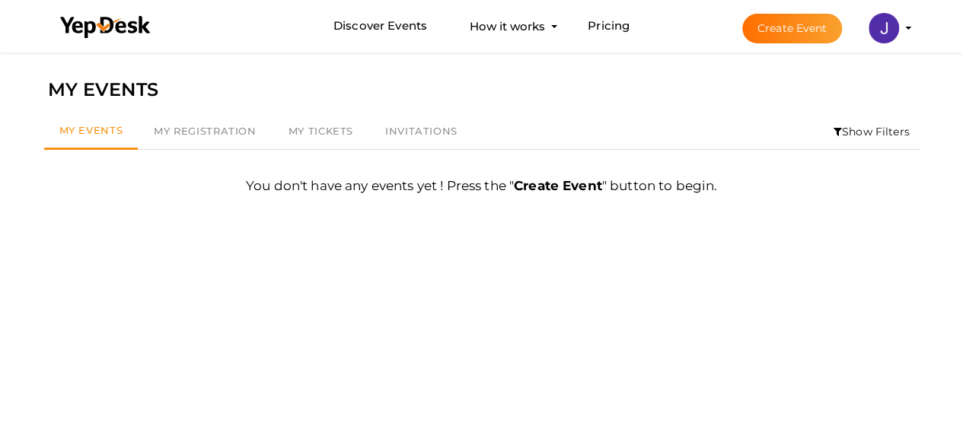
click at [899, 29] on profile-pic at bounding box center [883, 26] width 30 height 11
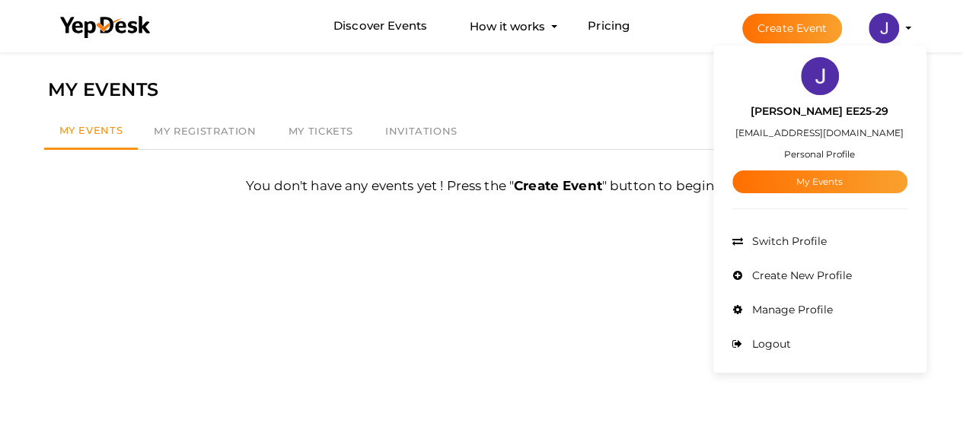
click at [680, 87] on div "MY EVENTS" at bounding box center [482, 89] width 868 height 29
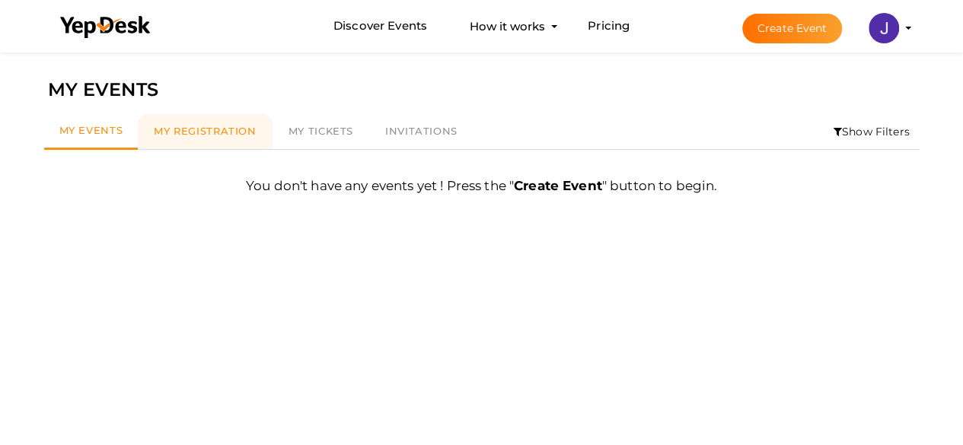
click at [161, 127] on span "My Registration" at bounding box center [205, 131] width 102 height 12
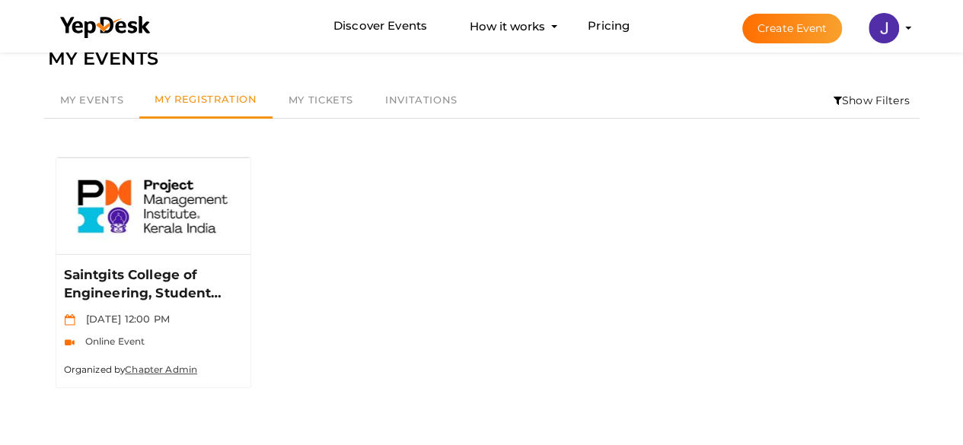
scroll to position [49, 0]
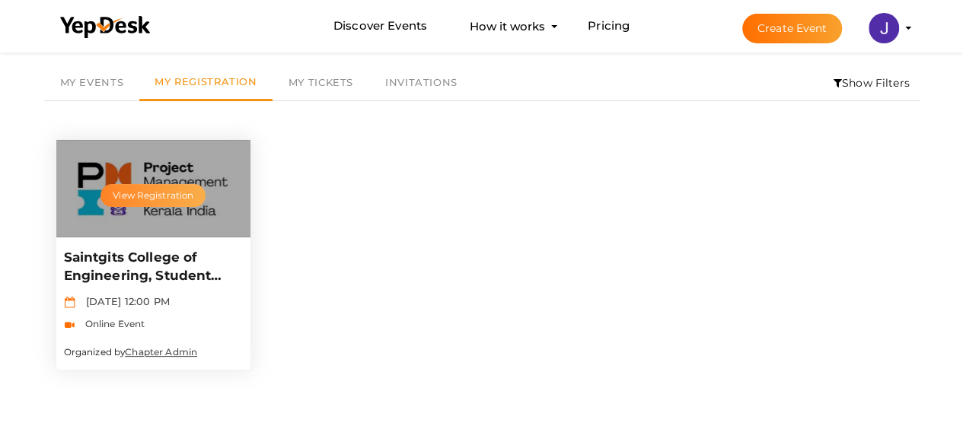
click at [177, 198] on button "View Registration" at bounding box center [152, 195] width 105 height 23
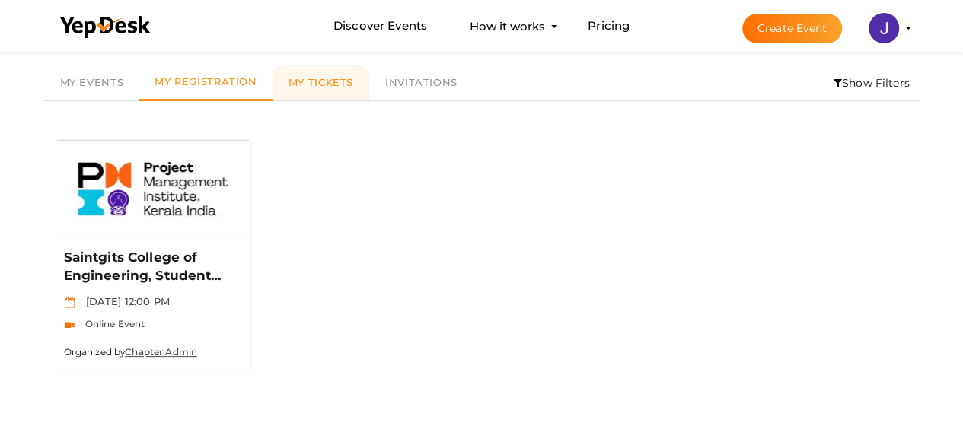
click at [283, 93] on link "My Tickets" at bounding box center [320, 82] width 97 height 35
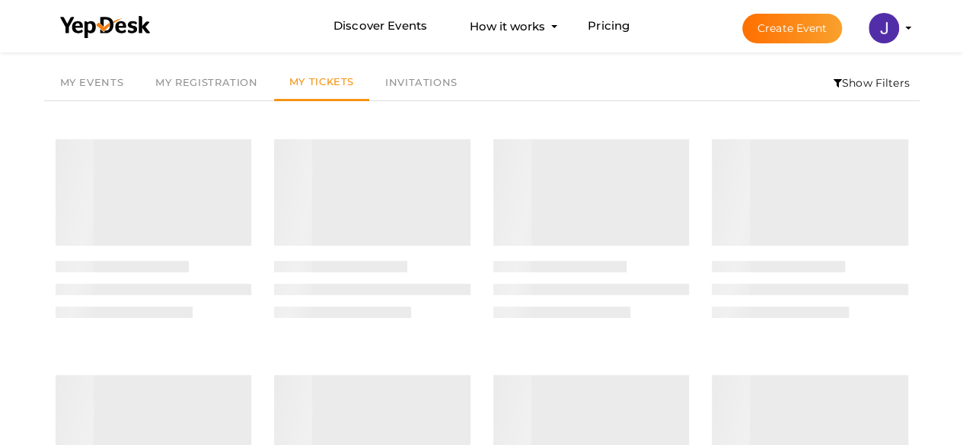
scroll to position [0, 0]
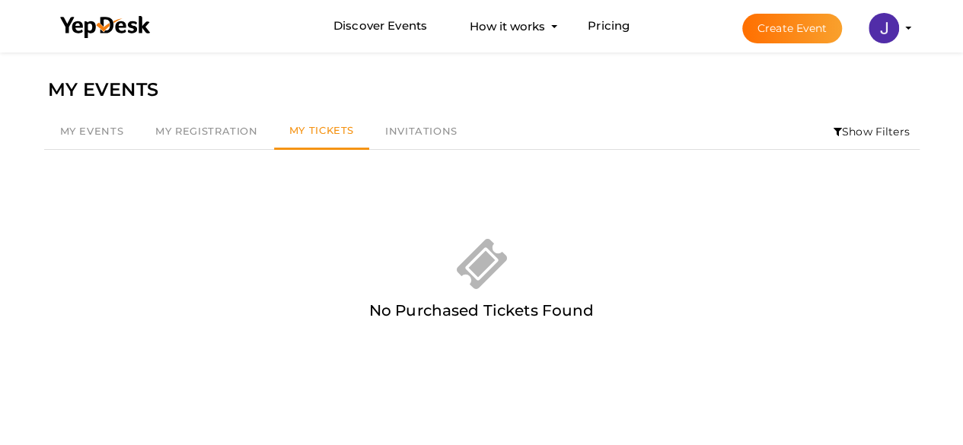
click at [406, 158] on div "No Purchased Tickets Found First 1 Last" at bounding box center [481, 238] width 875 height 177
click at [413, 135] on span "Invitations" at bounding box center [421, 131] width 72 height 12
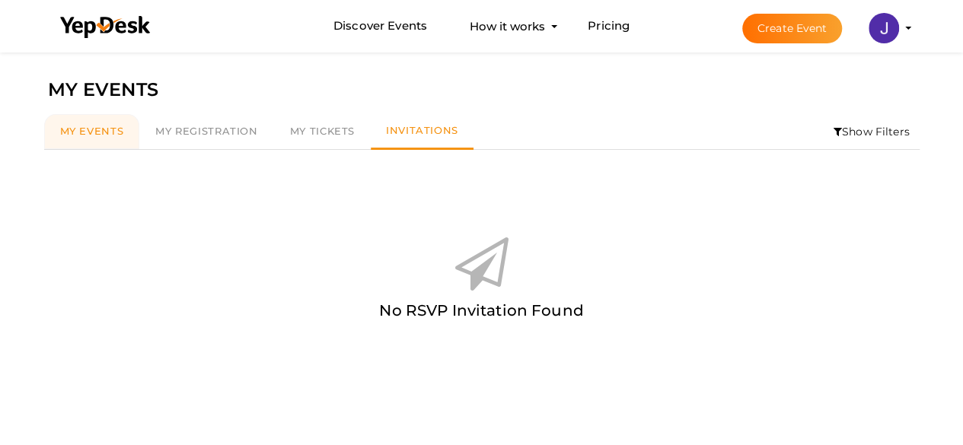
click at [69, 132] on span "My Events" at bounding box center [92, 131] width 64 height 12
